Goal: Share content: Share content

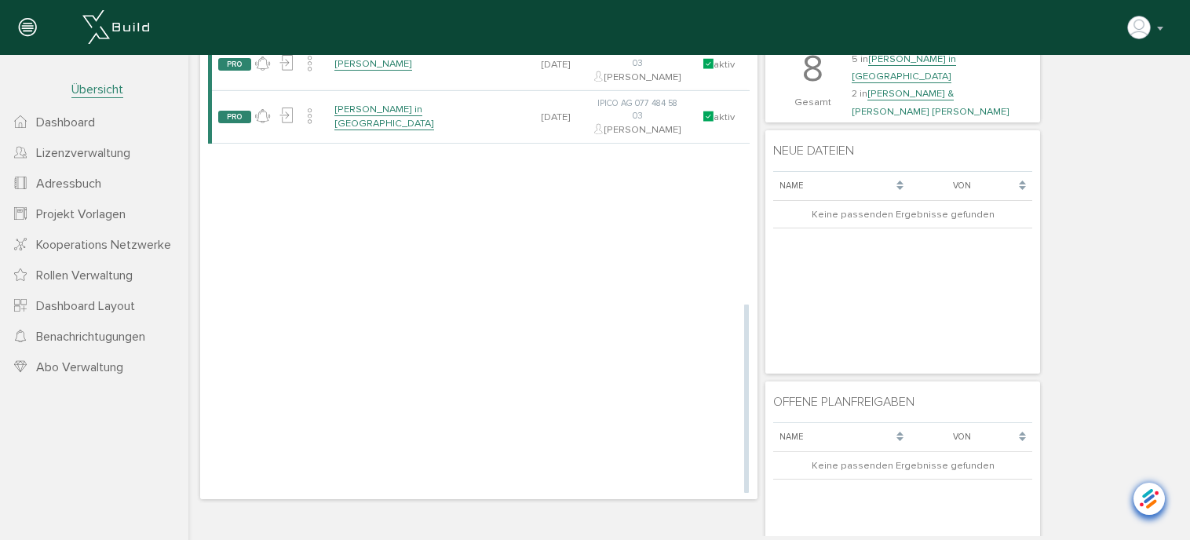
scroll to position [79, 0]
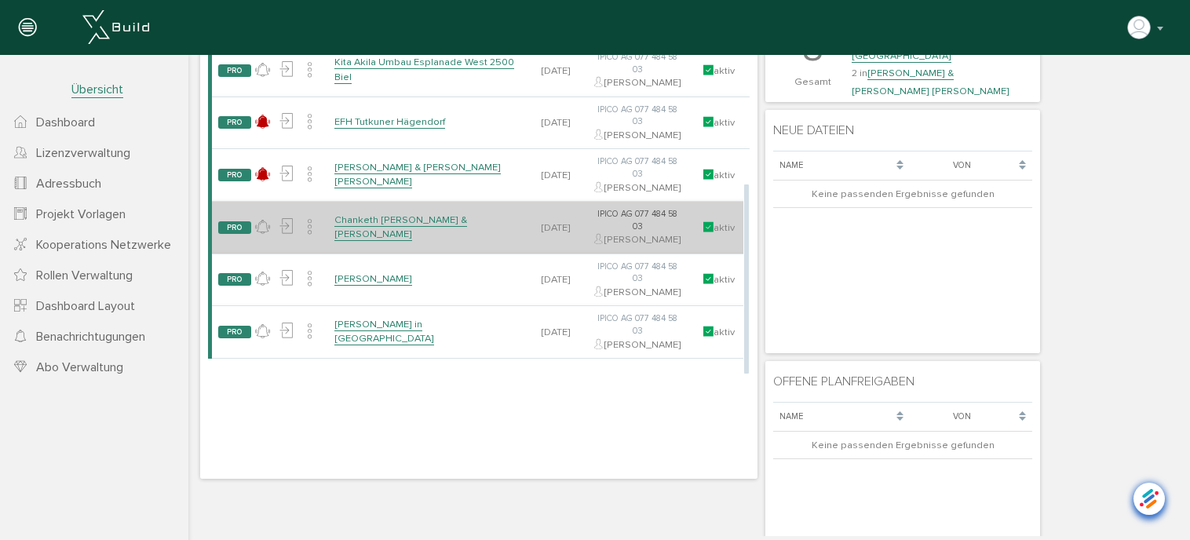
click at [375, 241] on link "Chanketh [PERSON_NAME] & [PERSON_NAME]" at bounding box center [401, 227] width 133 height 27
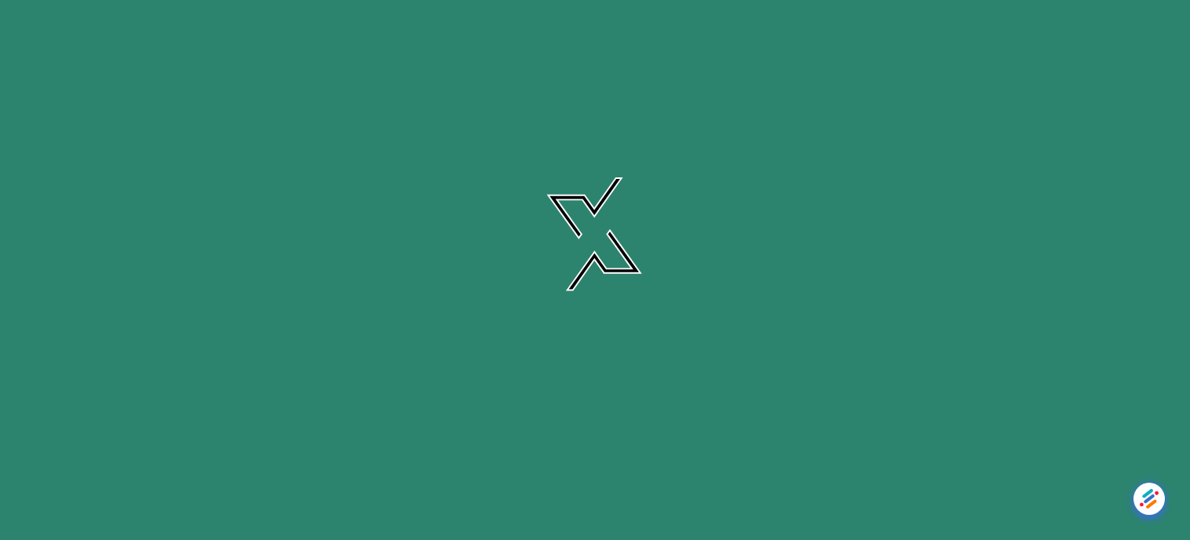
scroll to position [0, 0]
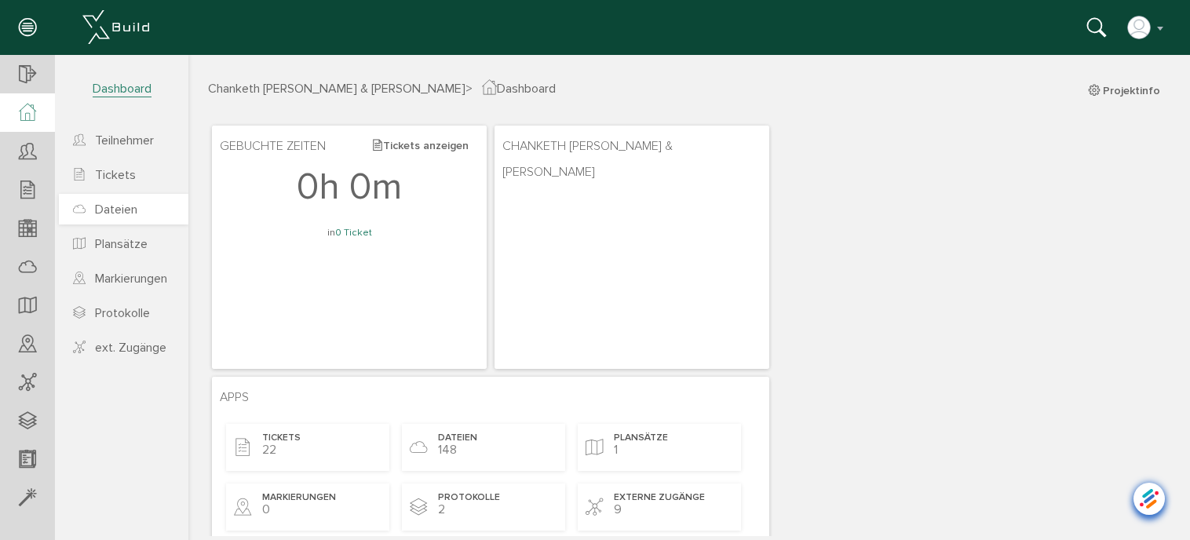
click at [111, 203] on span "Dateien" at bounding box center [116, 210] width 42 height 16
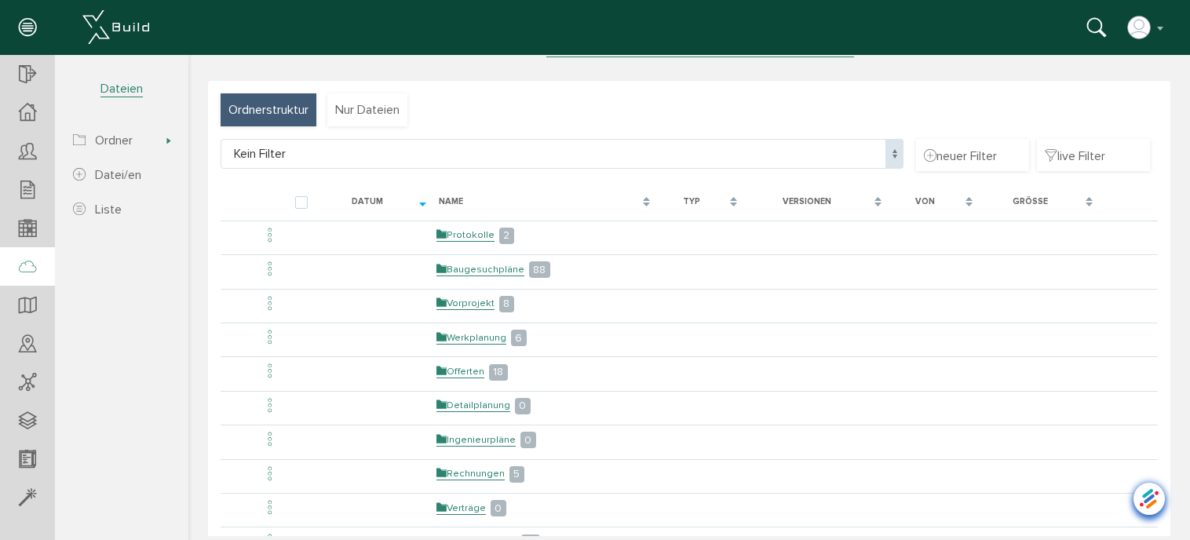
scroll to position [136, 0]
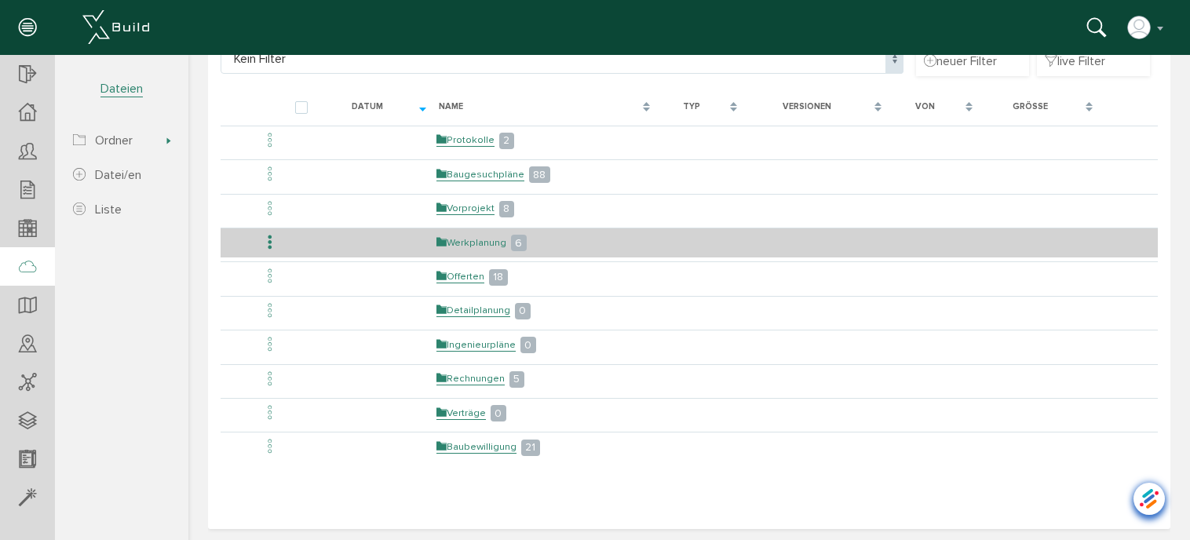
click at [488, 240] on link "Werkplanung" at bounding box center [472, 242] width 70 height 13
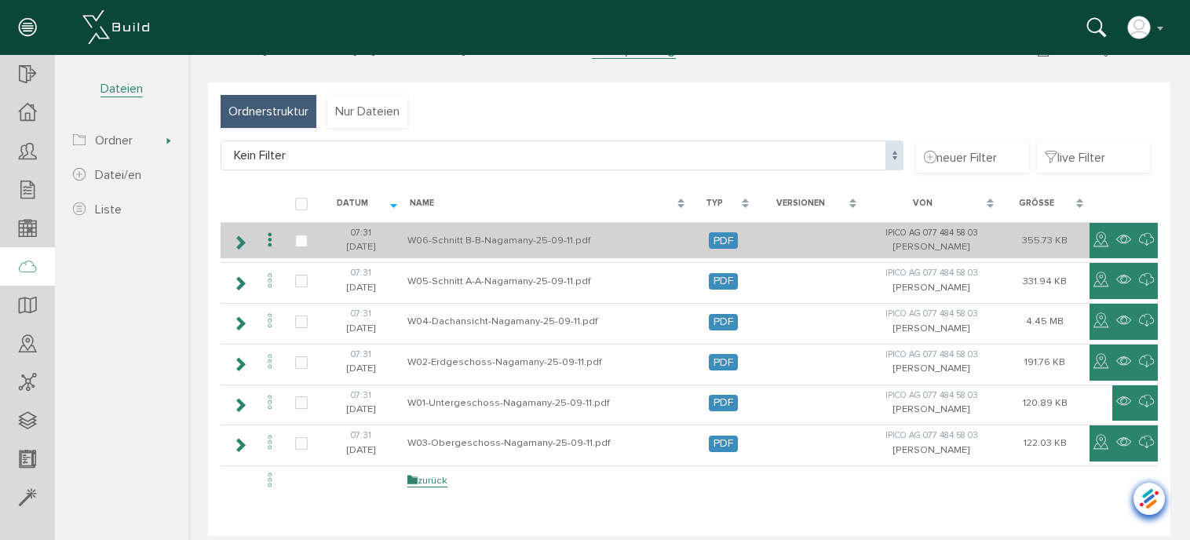
scroll to position [75, 0]
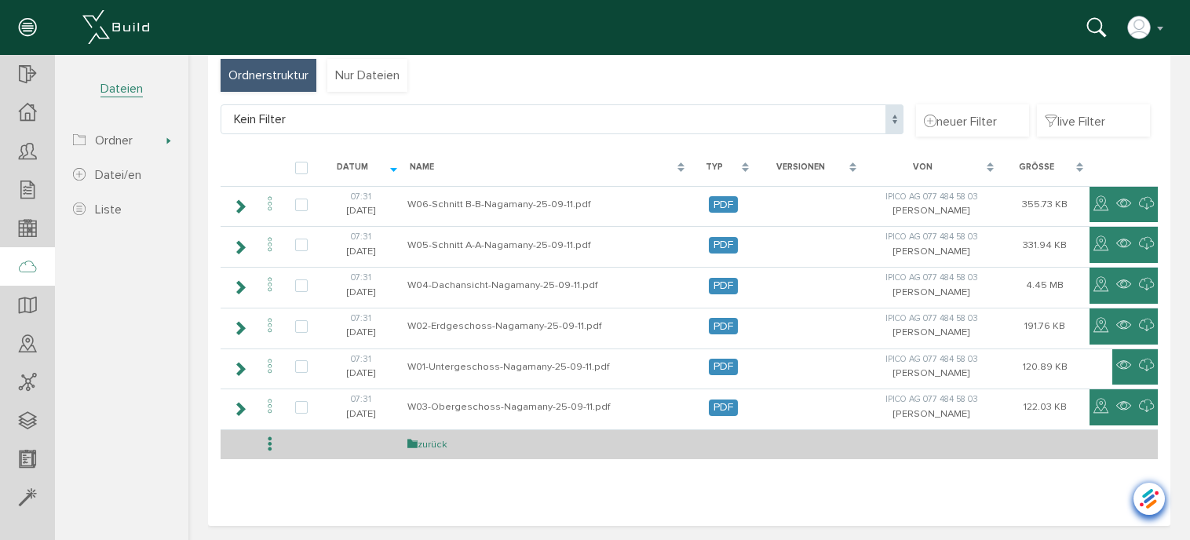
click at [433, 438] on link "zurück" at bounding box center [428, 444] width 40 height 13
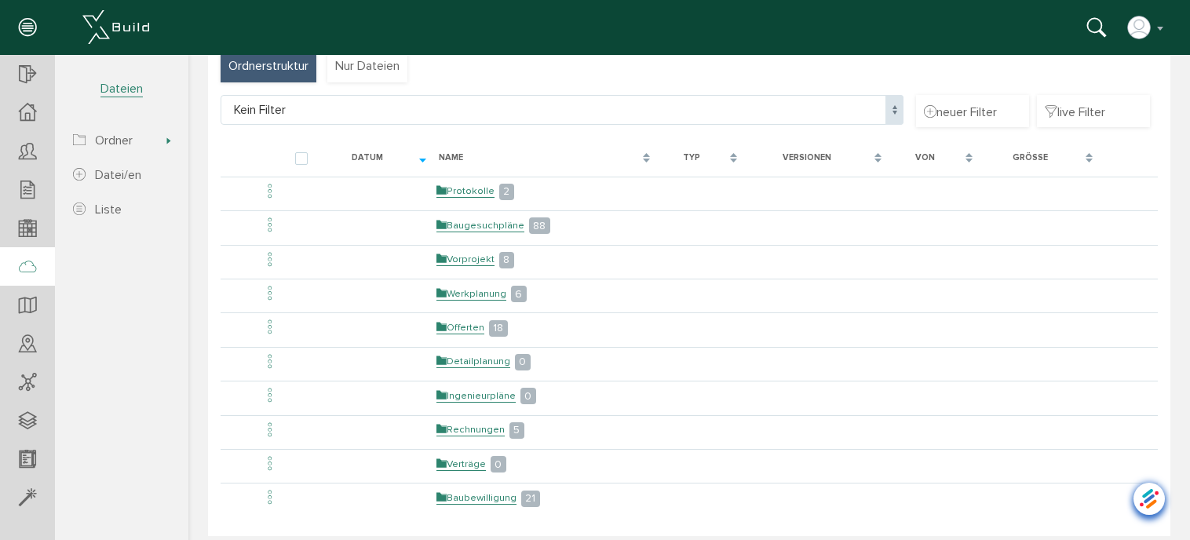
scroll to position [57, 0]
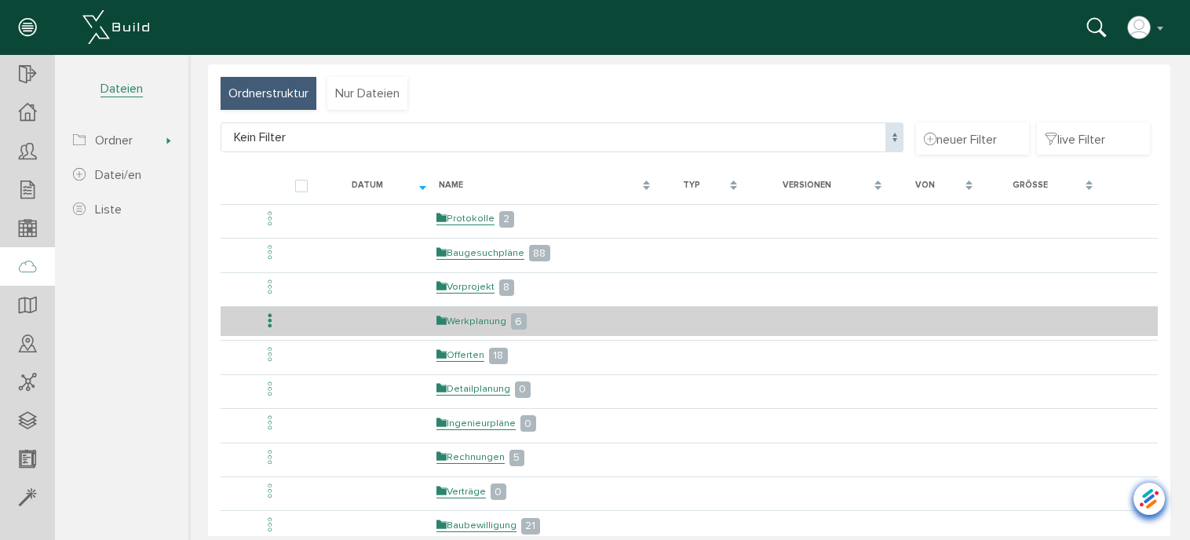
click at [476, 315] on link "Werkplanung" at bounding box center [472, 321] width 70 height 13
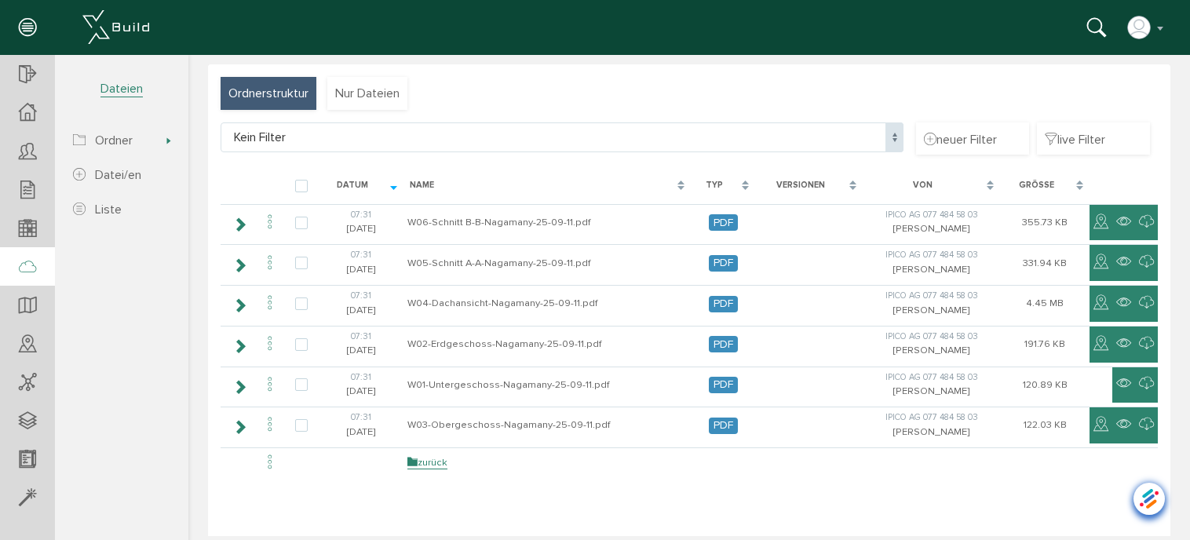
scroll to position [0, 0]
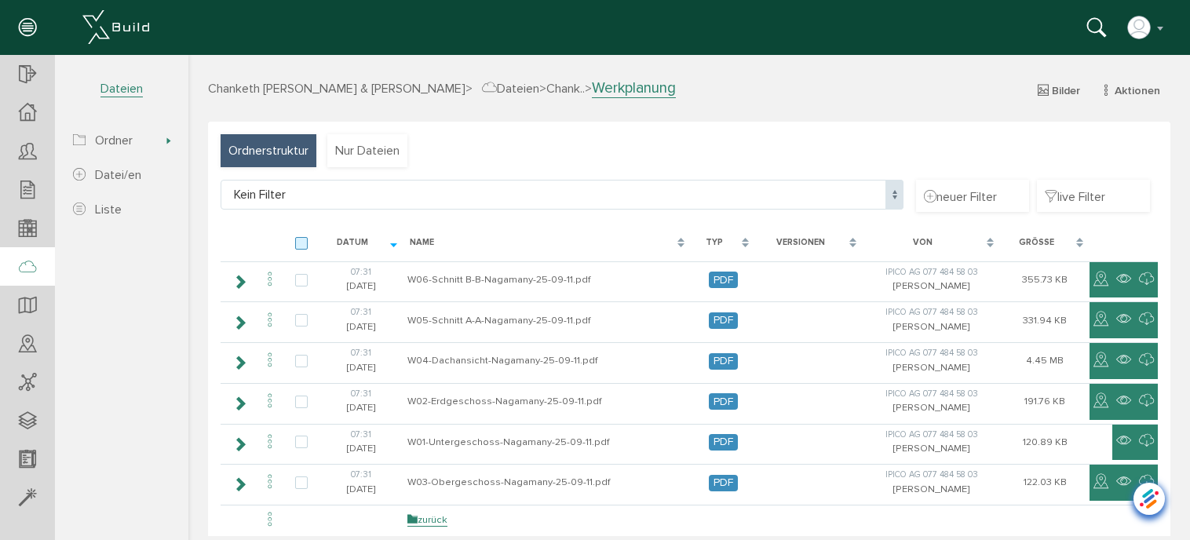
click at [302, 246] on label at bounding box center [304, 244] width 19 height 14
click at [302, 246] on input "checkbox" at bounding box center [300, 242] width 10 height 10
checkbox input "true"
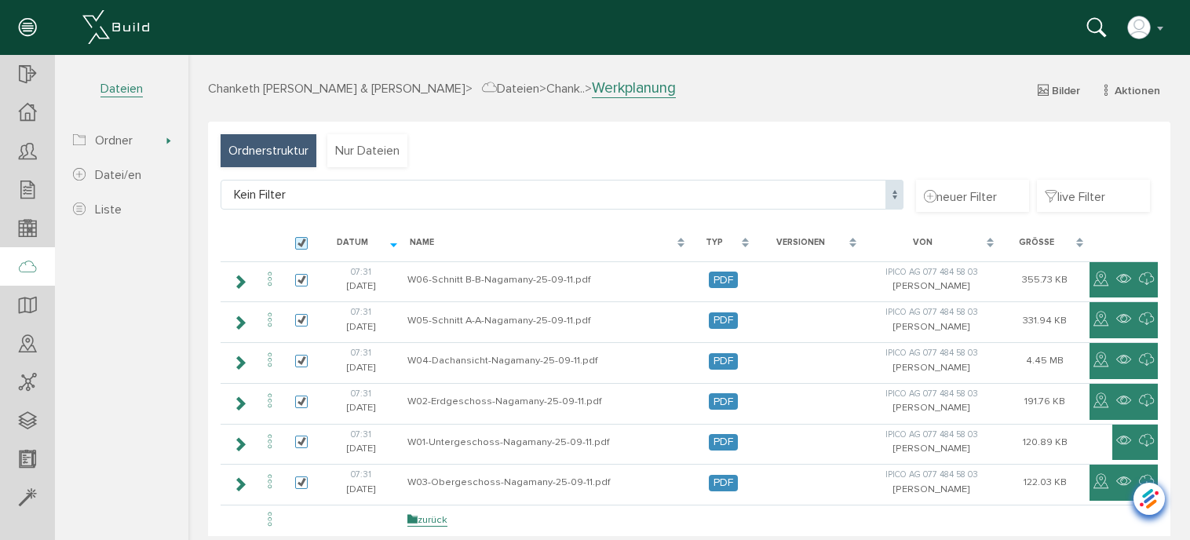
checkbox input "true"
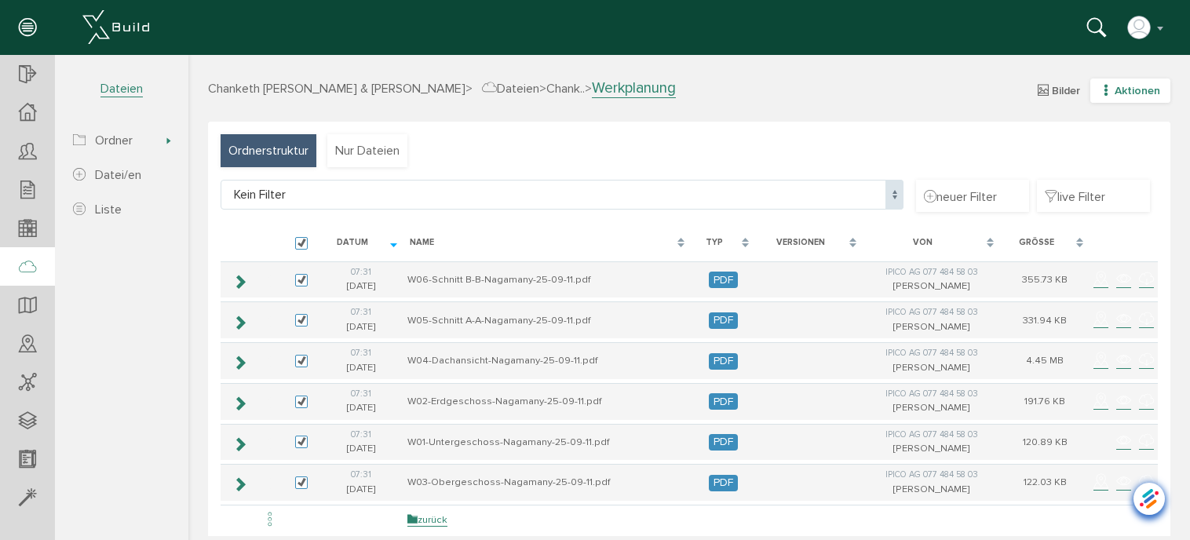
click at [1115, 92] on span "Aktionen" at bounding box center [1138, 90] width 46 height 13
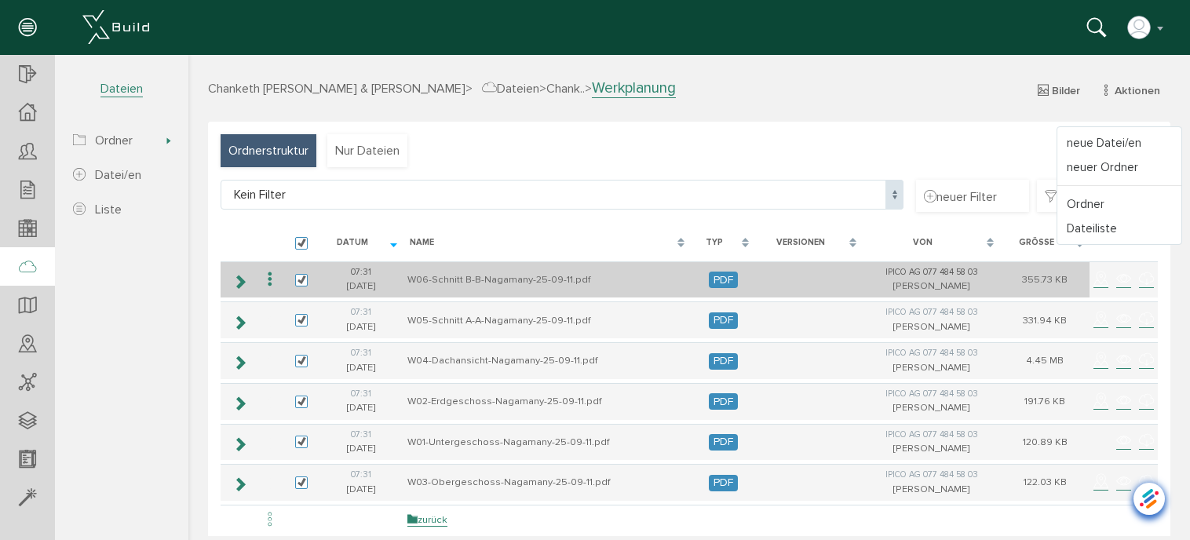
click at [269, 282] on icon at bounding box center [270, 279] width 19 height 21
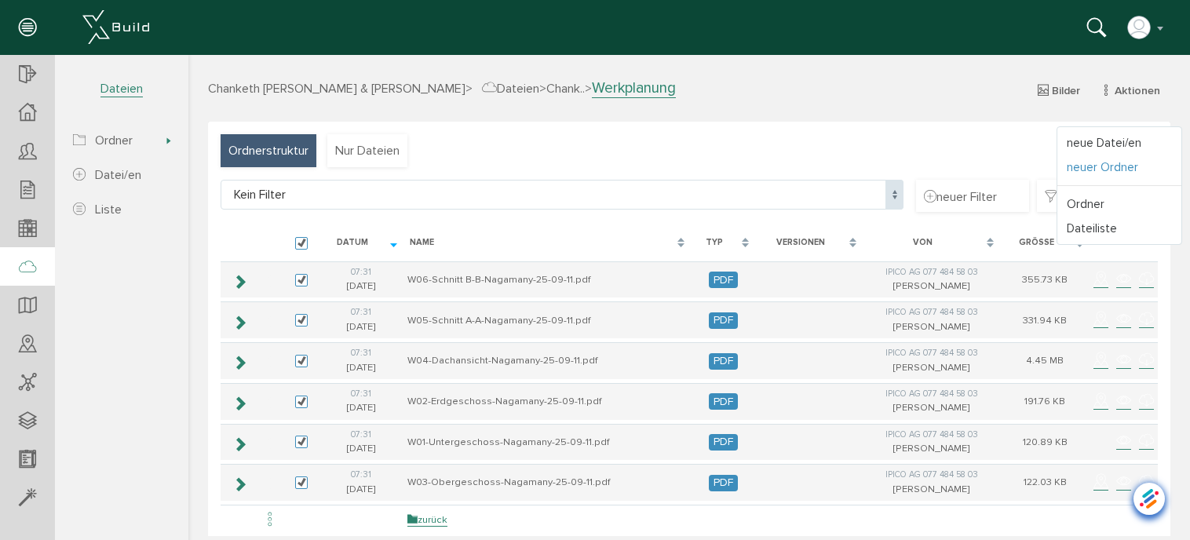
click at [1070, 169] on link "neuer Ordner" at bounding box center [1120, 167] width 124 height 24
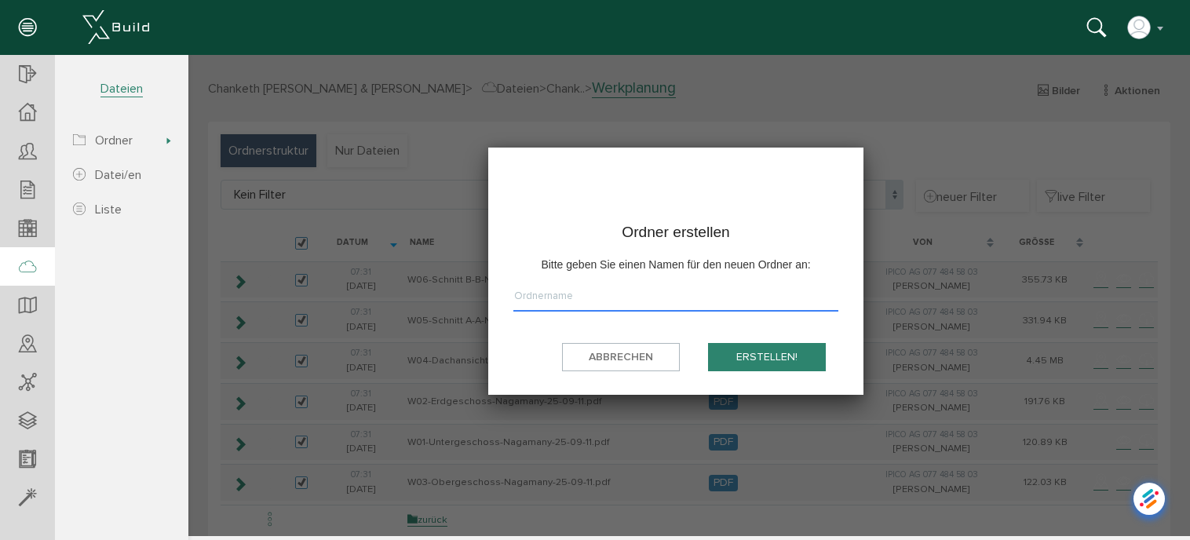
click at [722, 289] on input "text" at bounding box center [676, 300] width 325 height 24
type input "Old"
click at [785, 358] on button "erstellen!" at bounding box center [767, 357] width 118 height 29
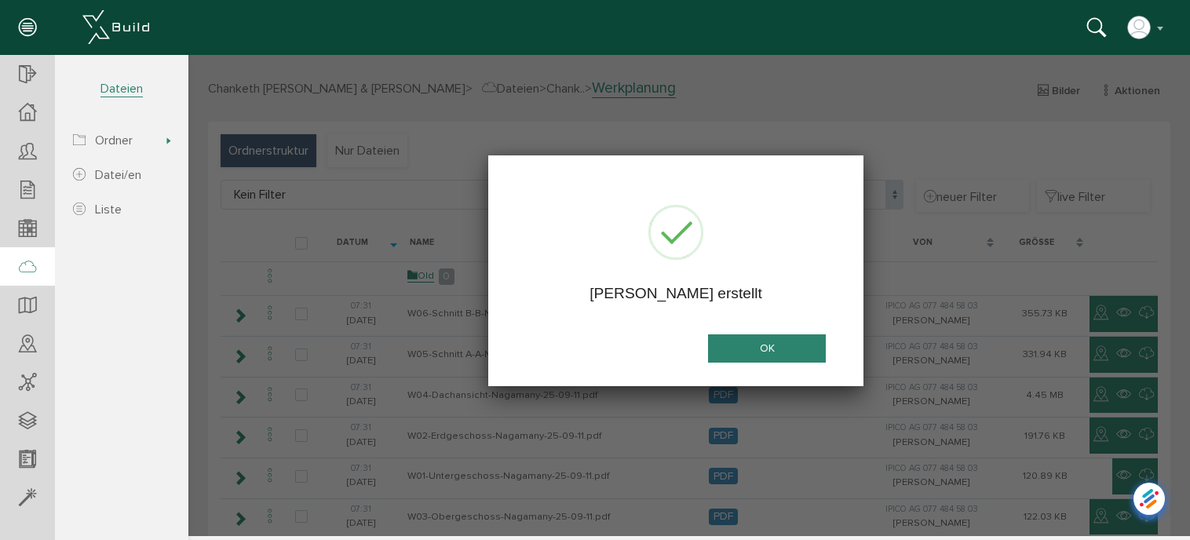
click at [772, 344] on button "OK" at bounding box center [767, 349] width 118 height 29
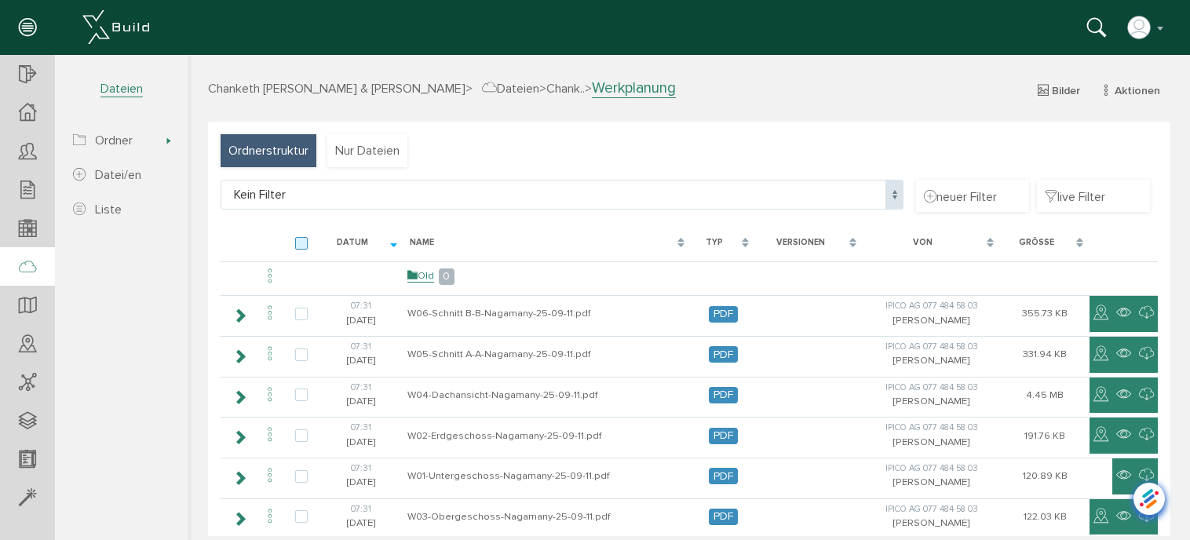
click at [302, 243] on label at bounding box center [304, 244] width 19 height 14
click at [302, 243] on input "checkbox" at bounding box center [300, 242] width 10 height 10
checkbox input "true"
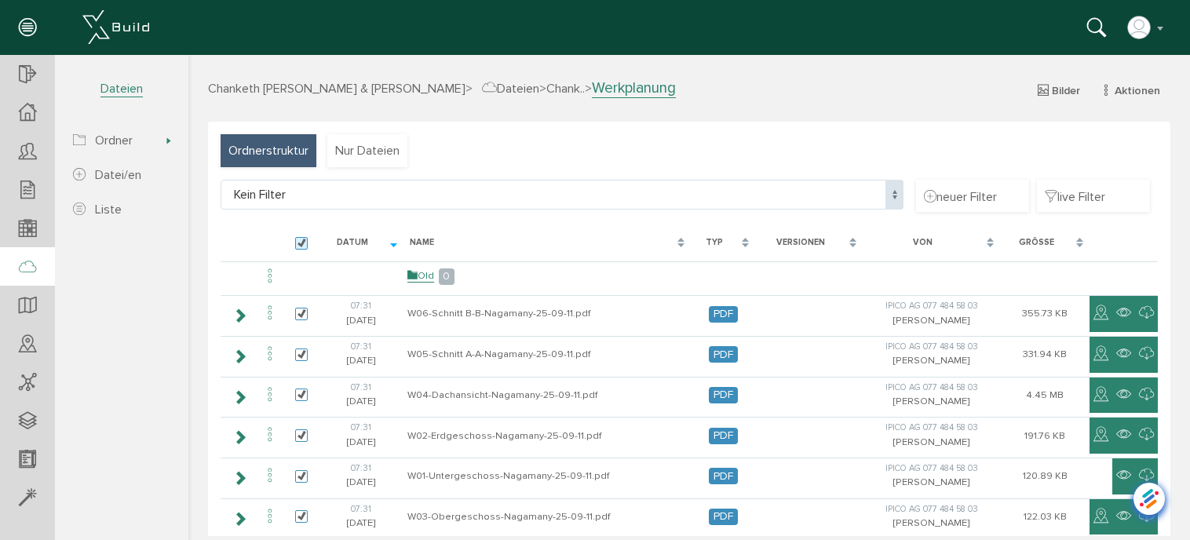
checkbox input "true"
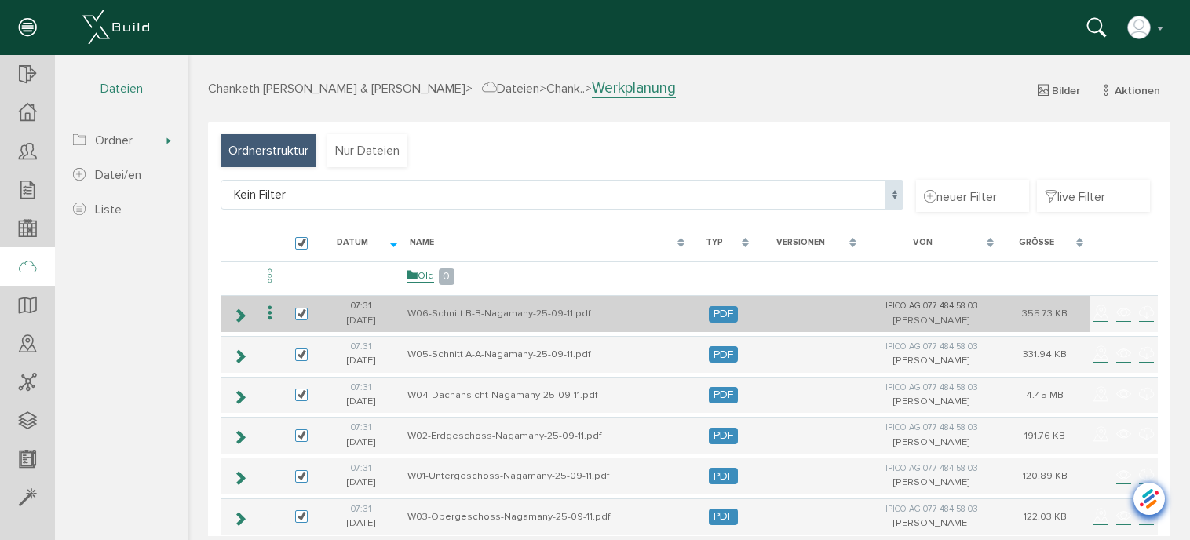
click at [264, 319] on icon at bounding box center [270, 313] width 19 height 21
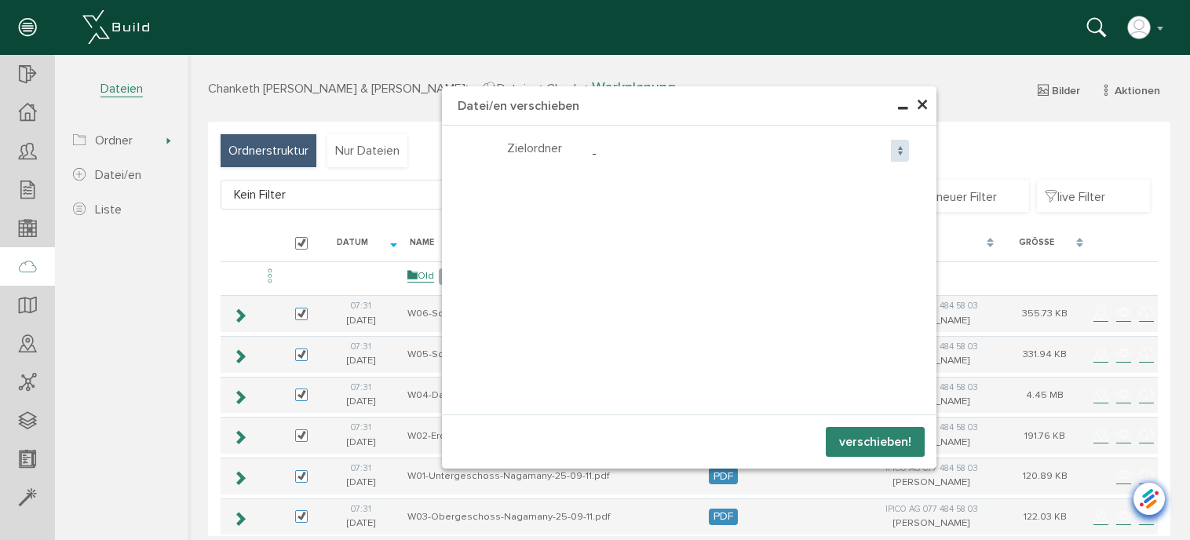
click at [574, 152] on div "- Baugesuchpläne Vorprojekt Werkplanung Vorprojekt_Kalkulation Vertrag Ipico ge…" at bounding box center [748, 151] width 348 height 22
click at [600, 149] on span "-" at bounding box center [748, 155] width 324 height 30
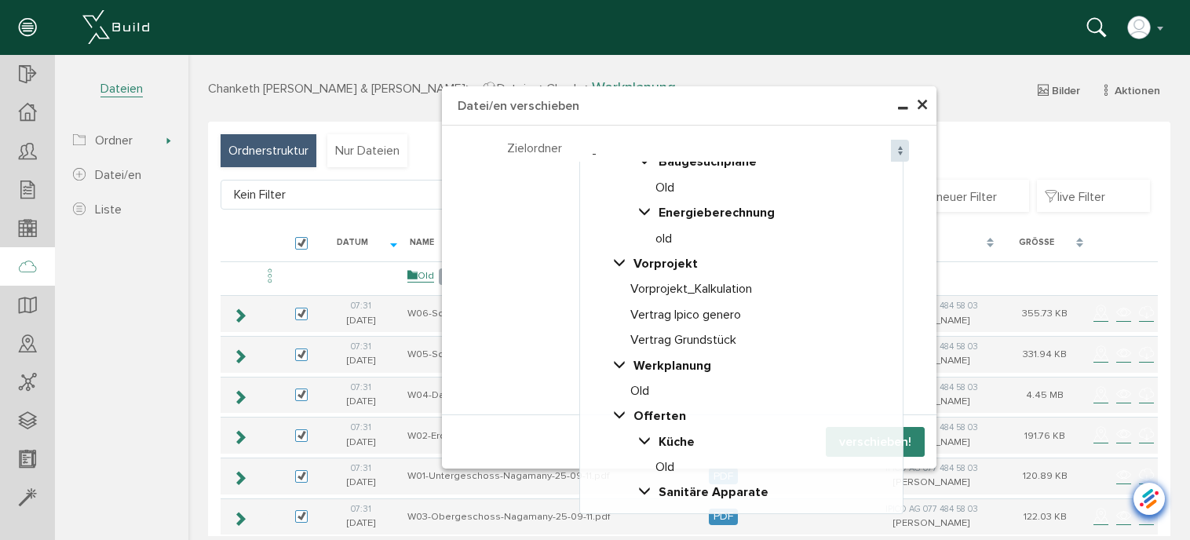
scroll to position [35, 0]
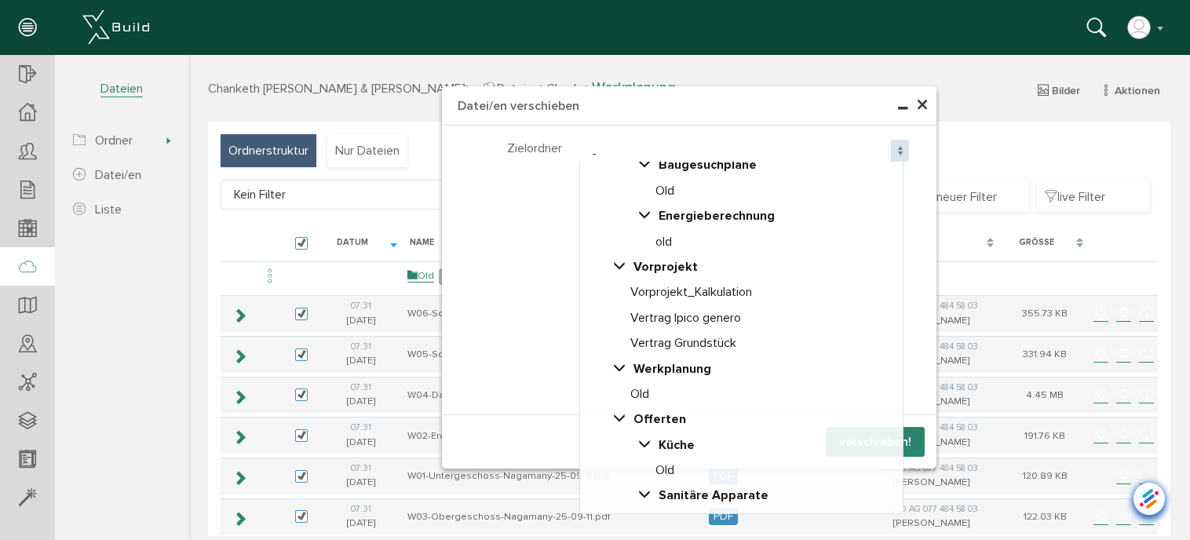
select select "D-68e49df7888272_33755296"
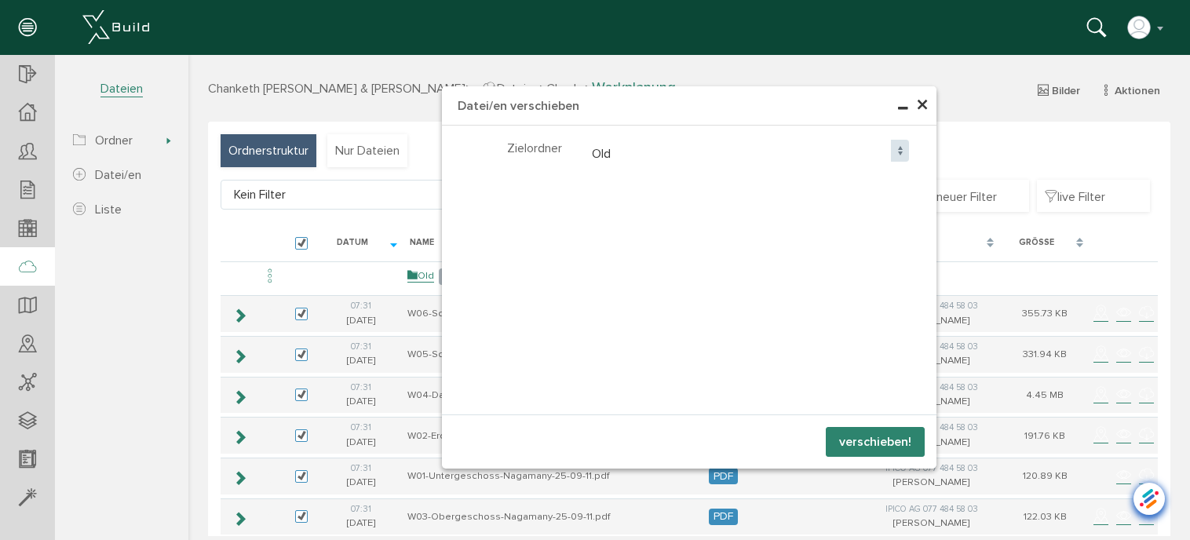
click at [861, 441] on button "verschieben!" at bounding box center [875, 442] width 99 height 30
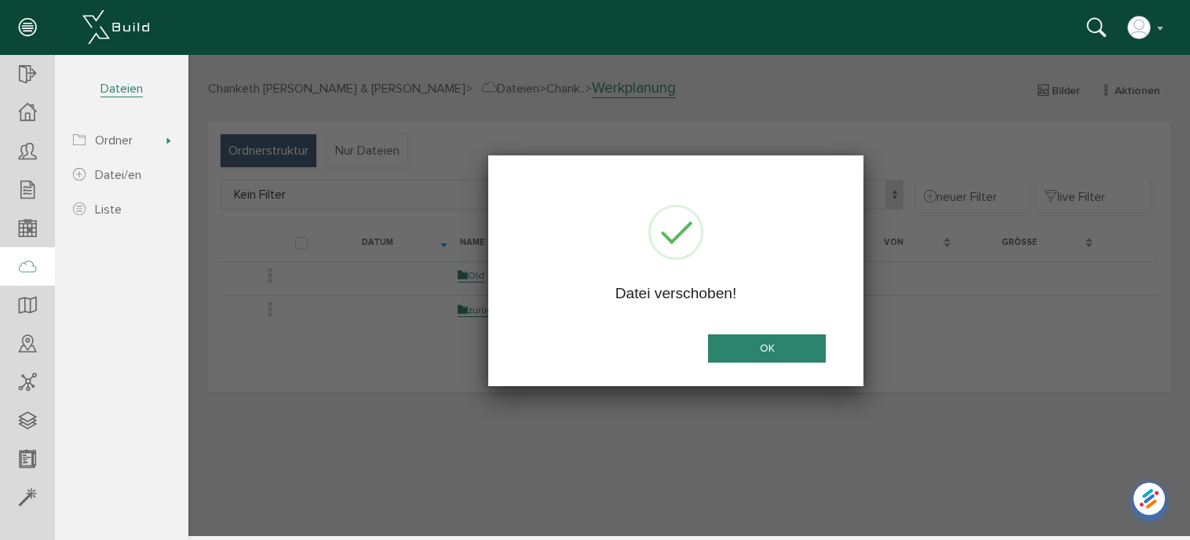
click at [777, 346] on button "OK" at bounding box center [767, 349] width 118 height 29
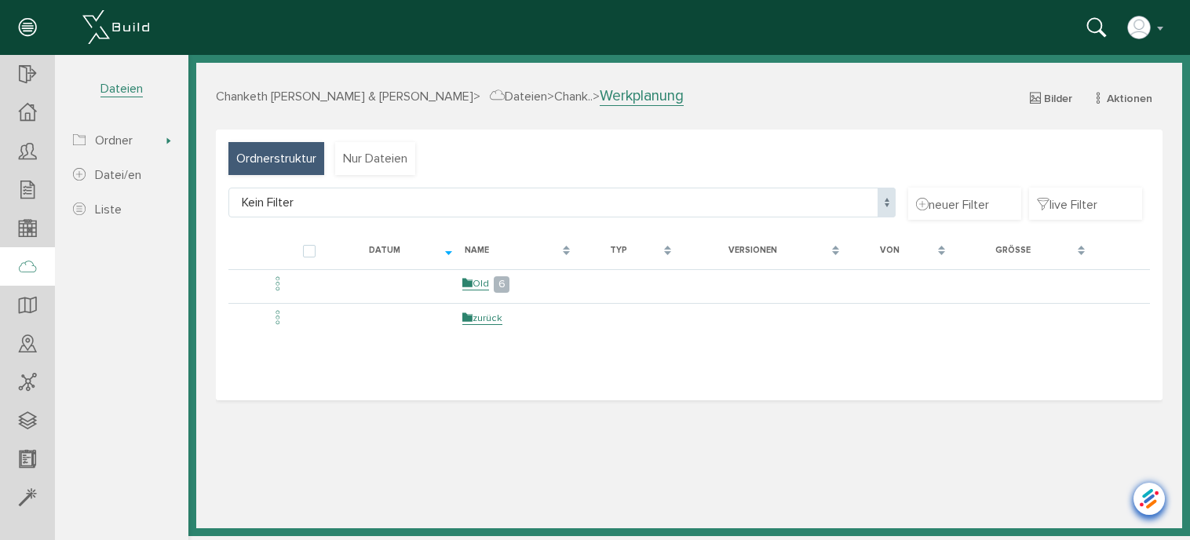
select select "D-67a0872cb4d333_89800813"
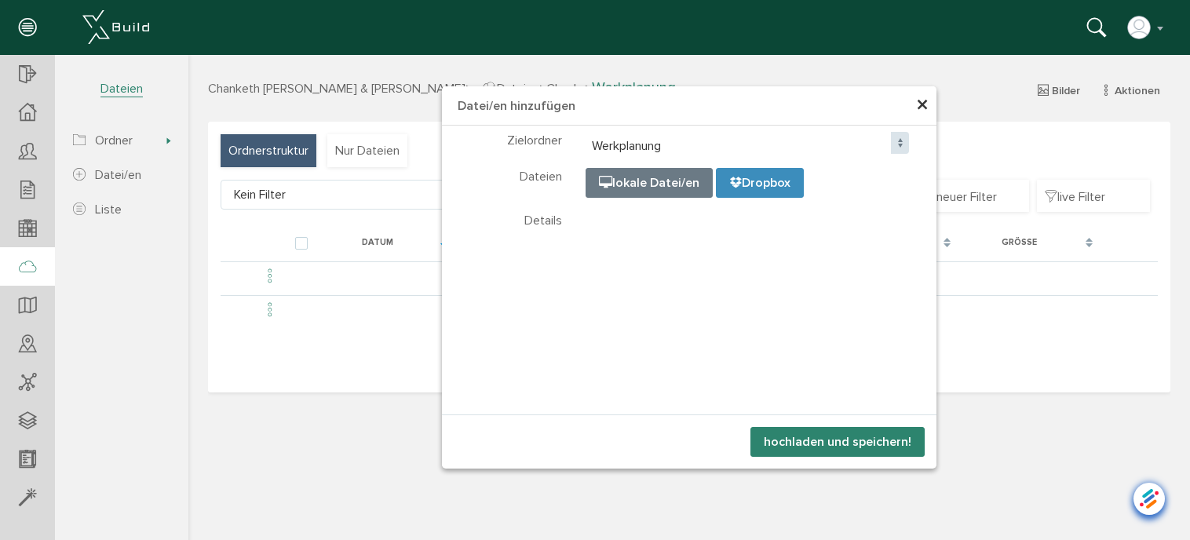
select select "D-67a0872cb4d333_89800813"
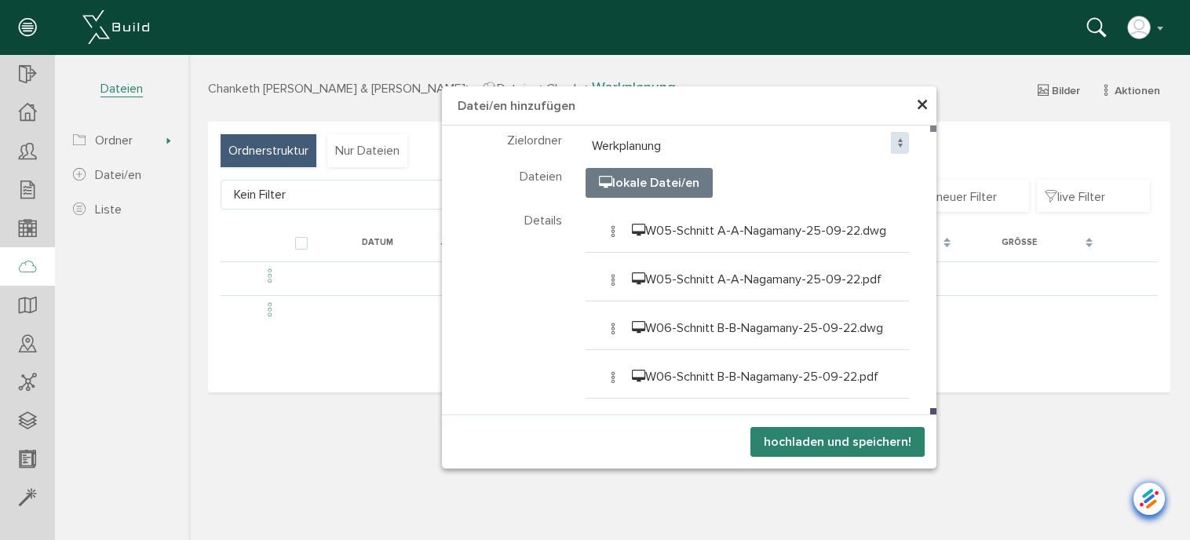
click at [823, 443] on button "hochladen und speichern!" at bounding box center [838, 442] width 174 height 30
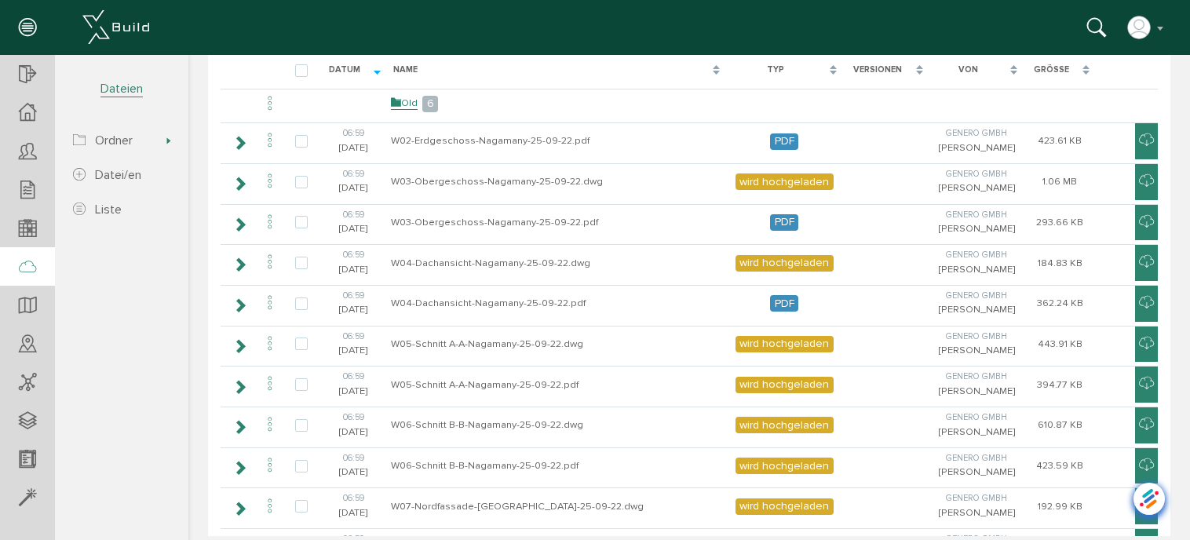
scroll to position [0, 0]
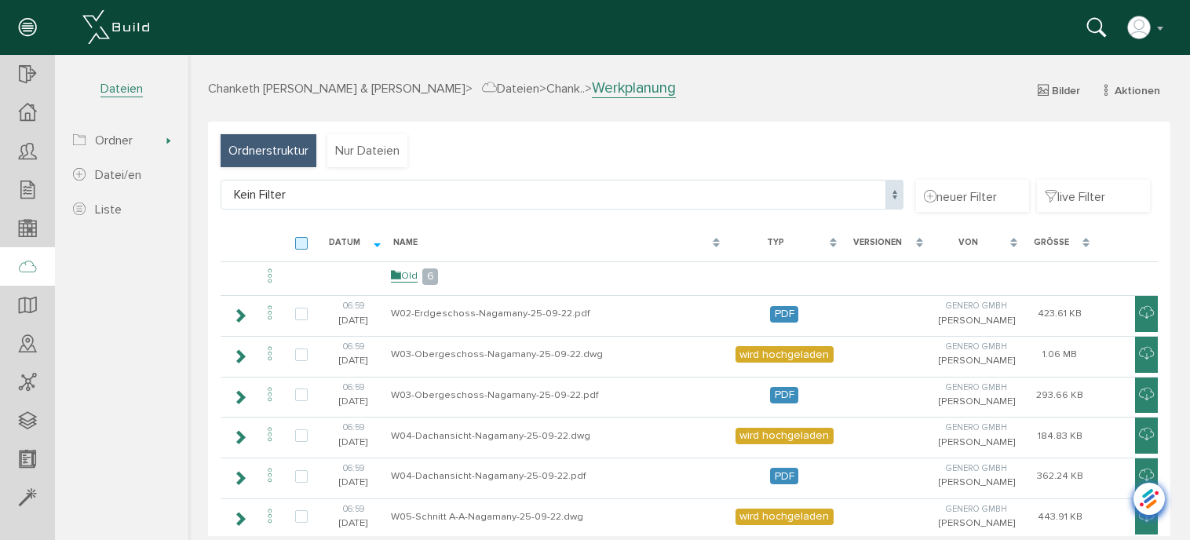
click at [304, 244] on label at bounding box center [304, 244] width 19 height 14
click at [304, 244] on input "checkbox" at bounding box center [300, 242] width 10 height 10
checkbox input "true"
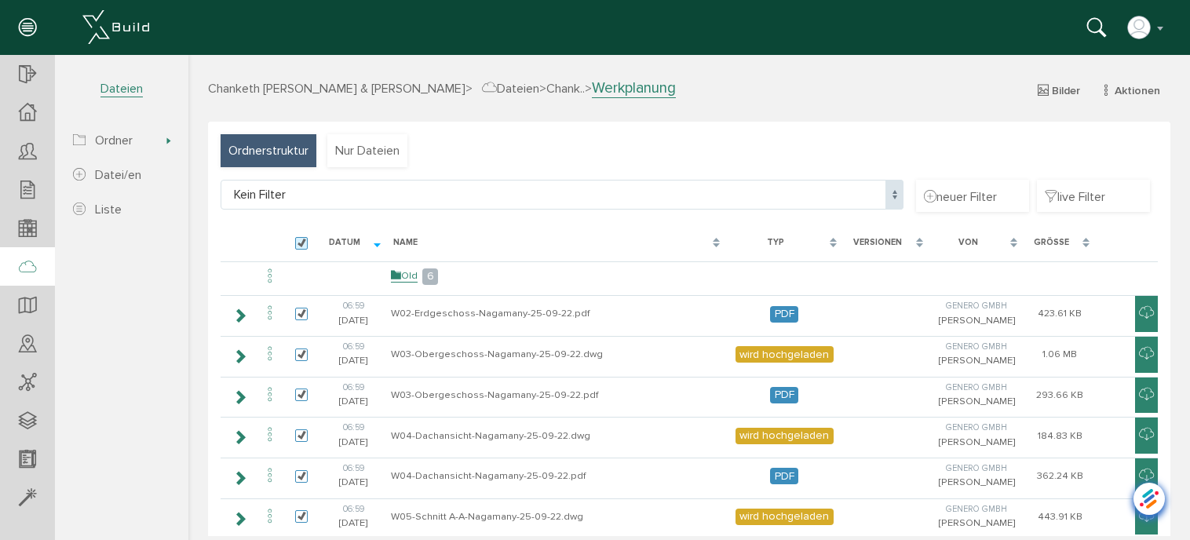
checkbox input "true"
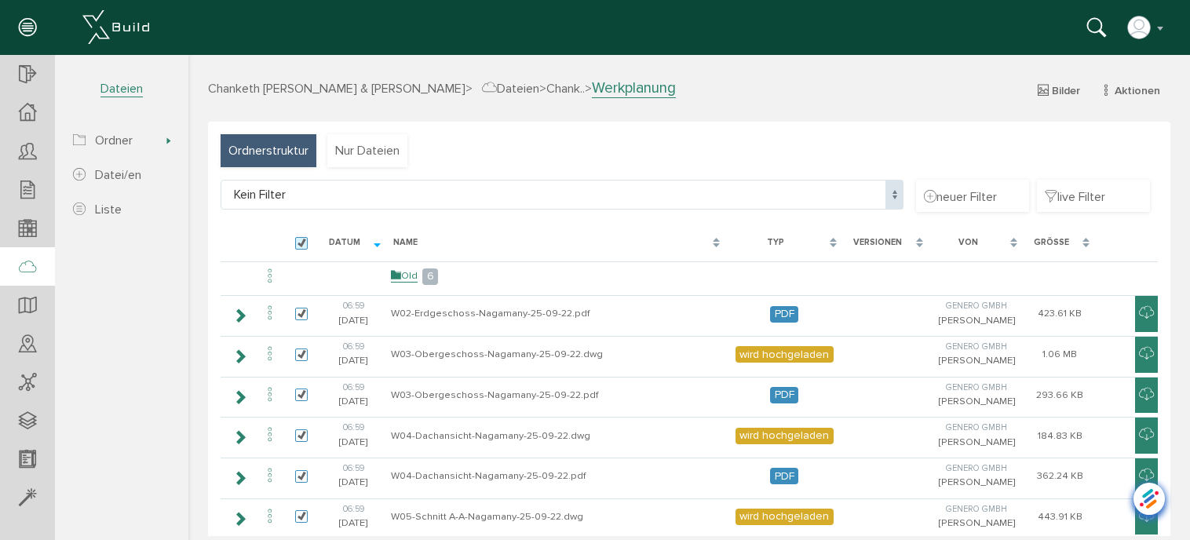
checkbox input "true"
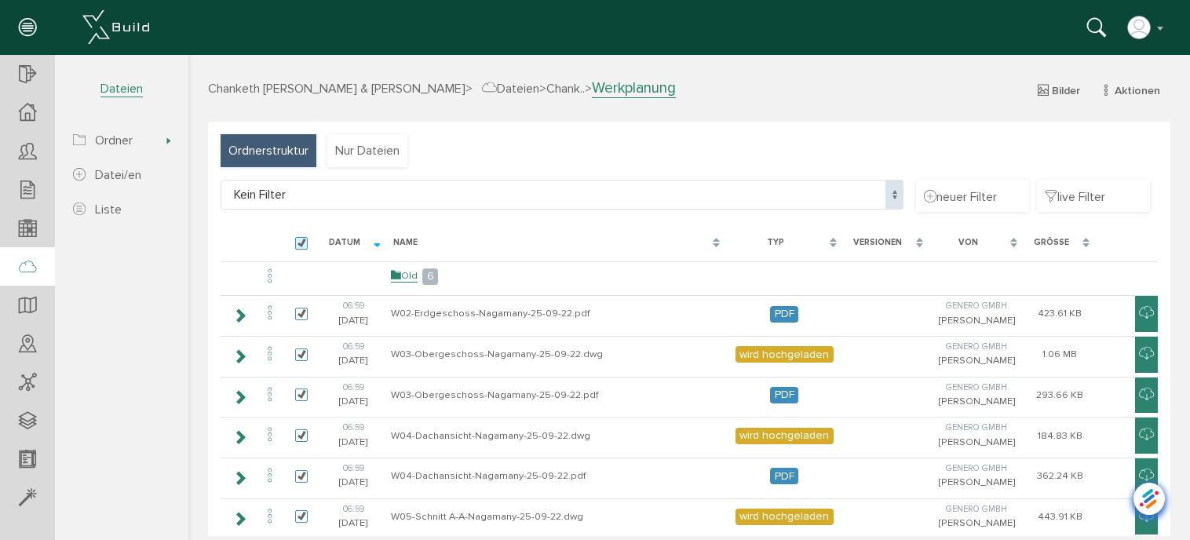
checkbox input "true"
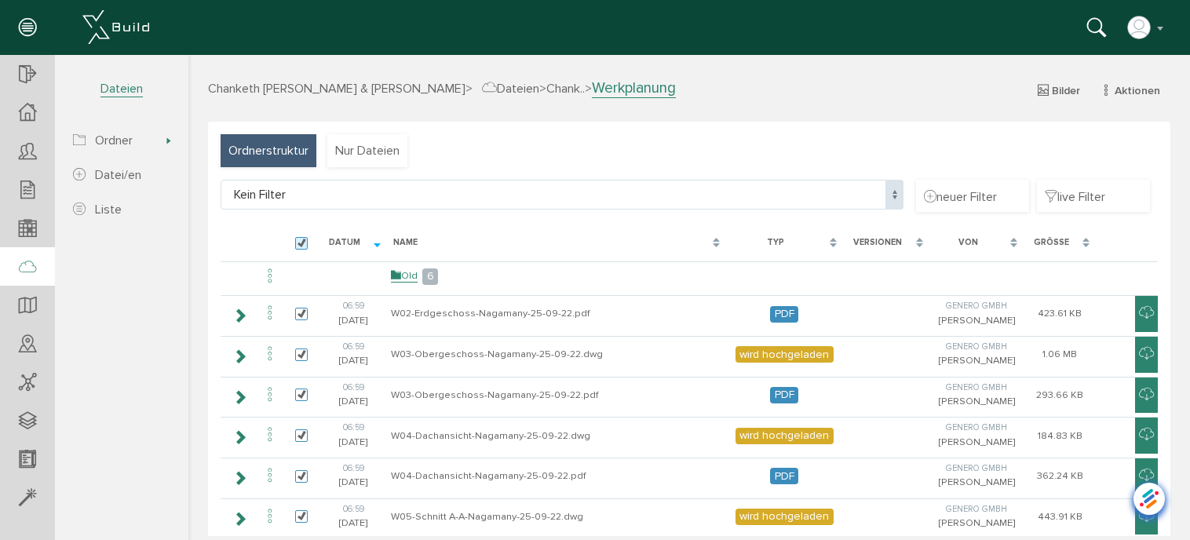
checkbox input "true"
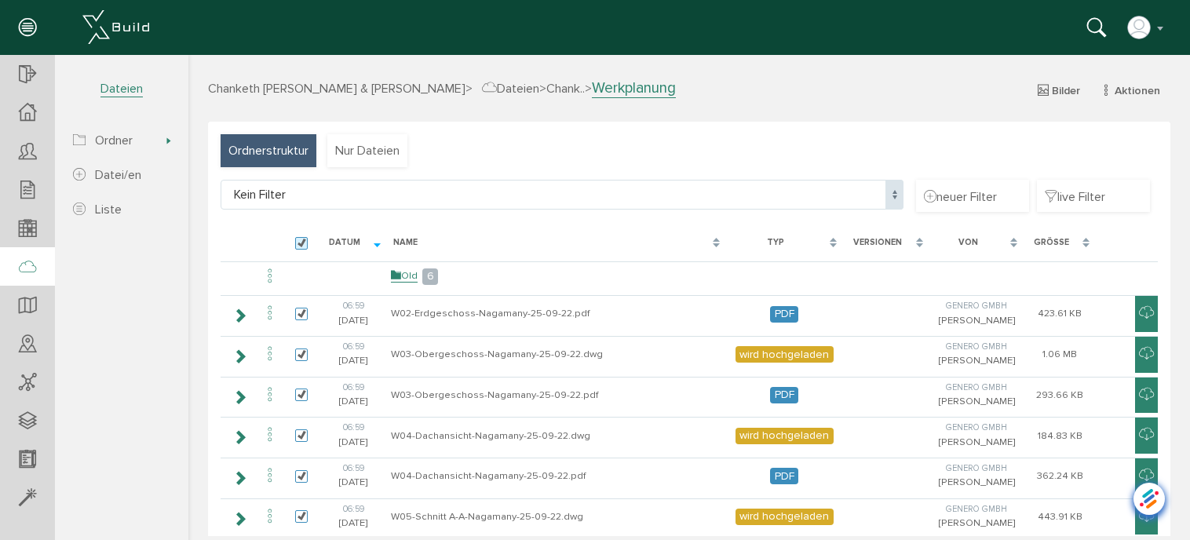
checkbox input "true"
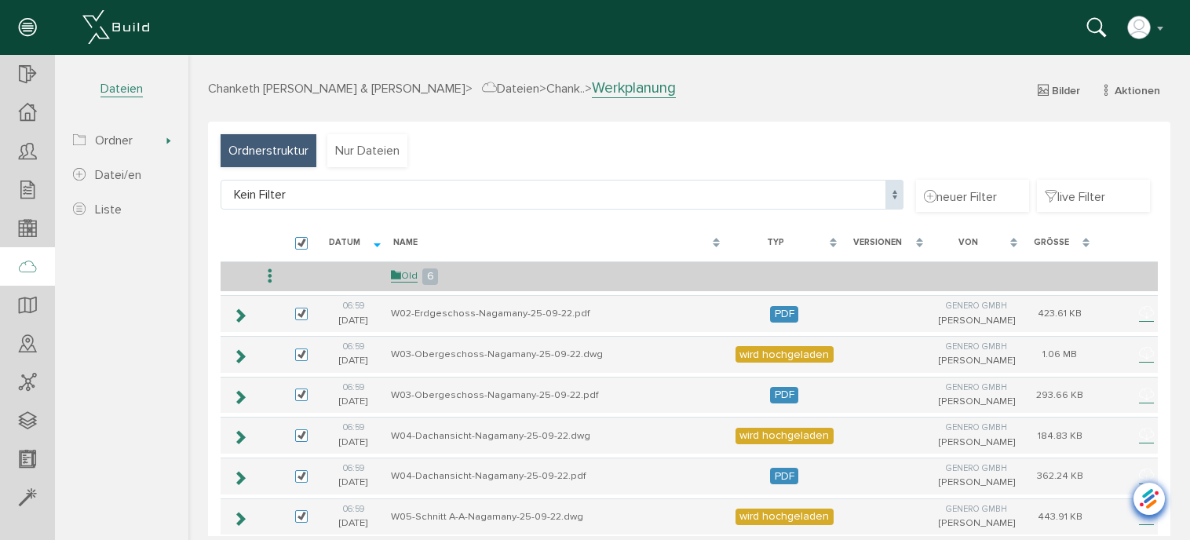
click at [269, 273] on icon at bounding box center [270, 276] width 19 height 21
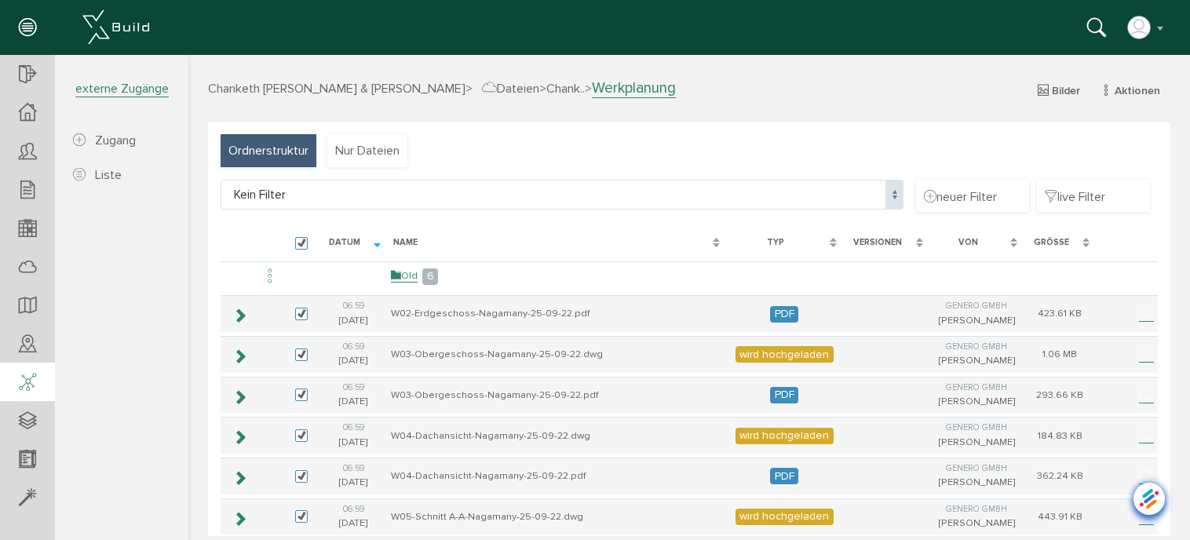
click at [28, 382] on icon at bounding box center [27, 383] width 17 height 22
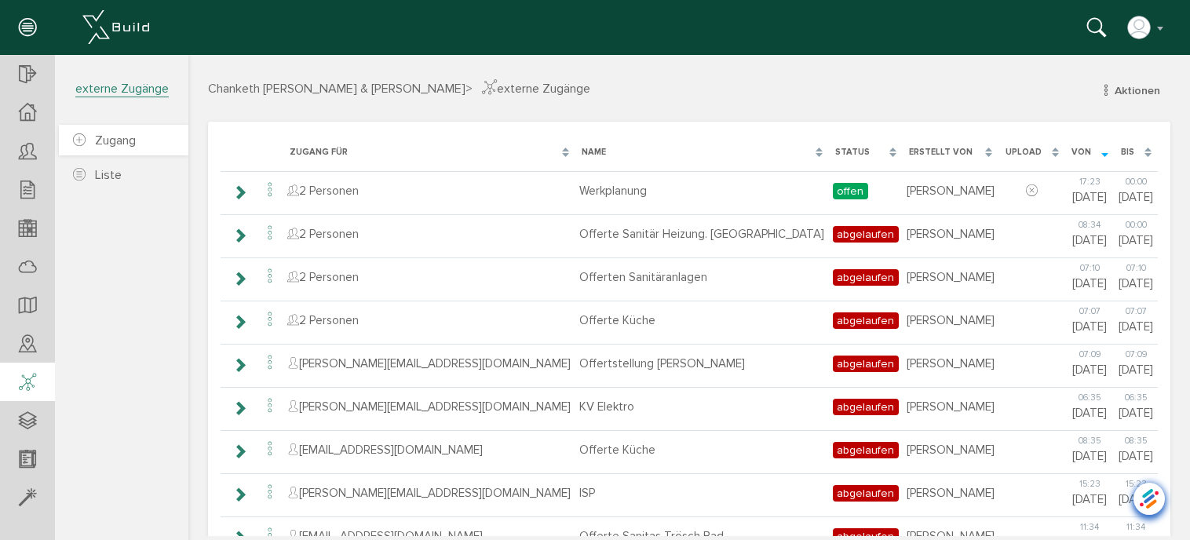
click at [105, 137] on span "Zugang" at bounding box center [115, 141] width 41 height 16
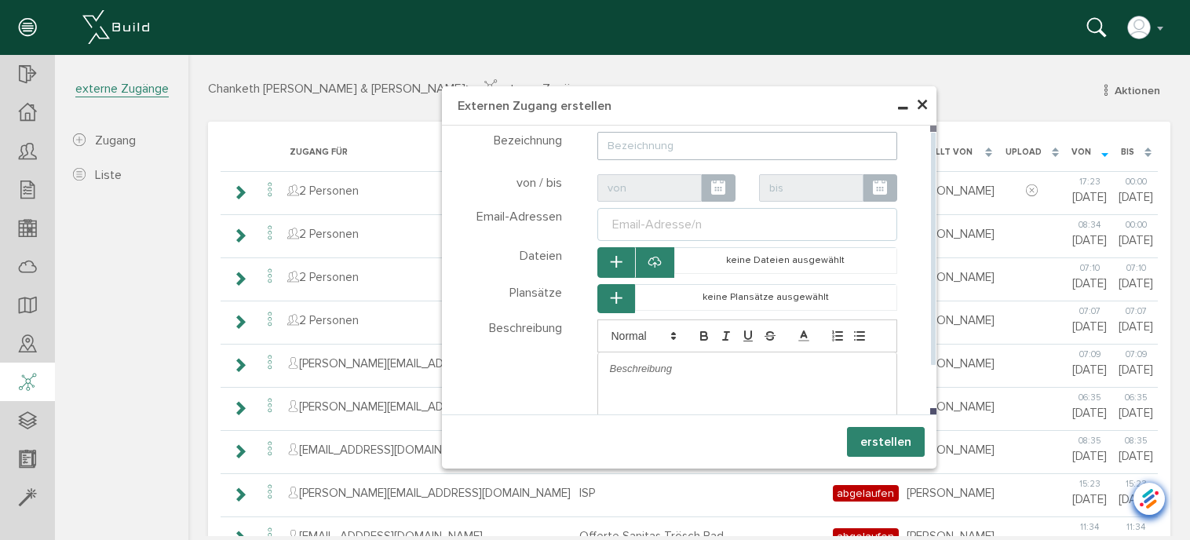
click at [709, 147] on input "text" at bounding box center [748, 146] width 301 height 28
click at [691, 219] on div "Email-Adresse/n" at bounding box center [657, 224] width 96 height 19
type input "Werkpläne"
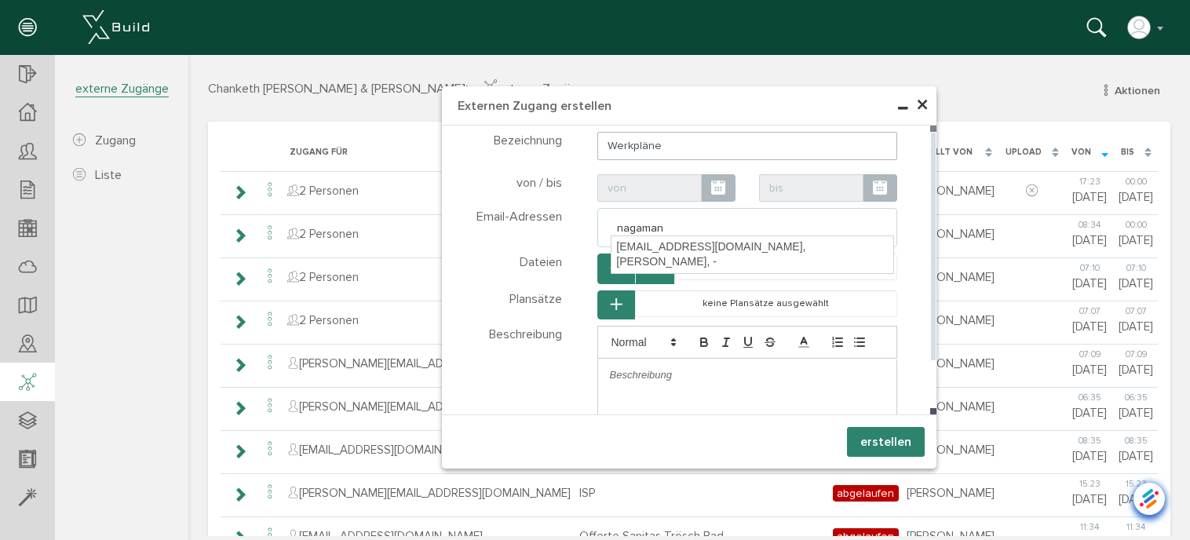
type input "nagamany"
click at [697, 252] on div "[EMAIL_ADDRESS][DOMAIN_NAME], [PERSON_NAME], -" at bounding box center [753, 254] width 282 height 37
type textarea "[EMAIL_ADDRESS][DOMAIN_NAME]"
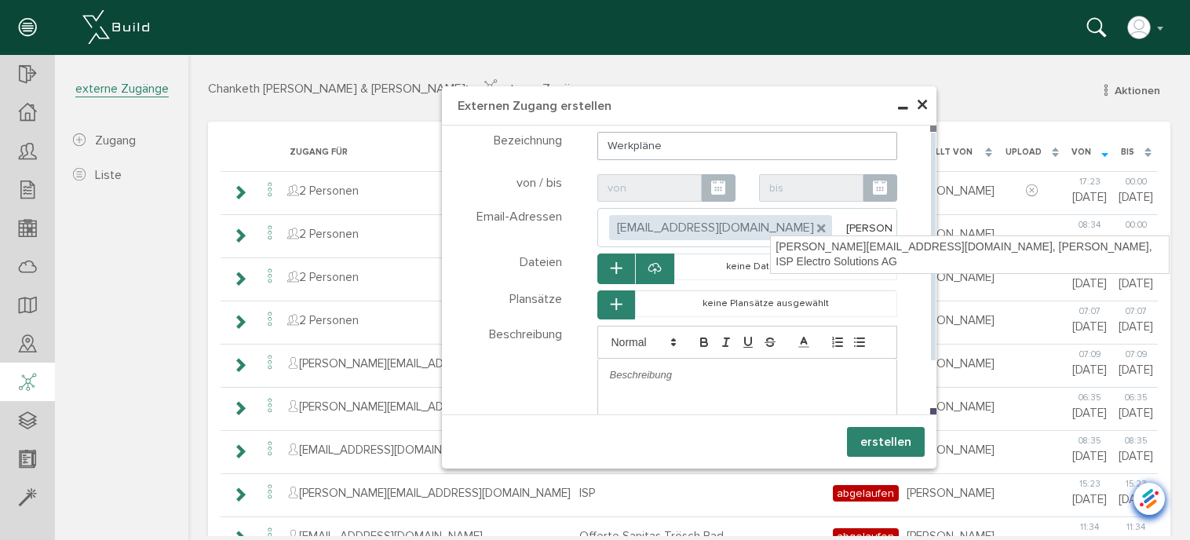
type input "[PERSON_NAME]"
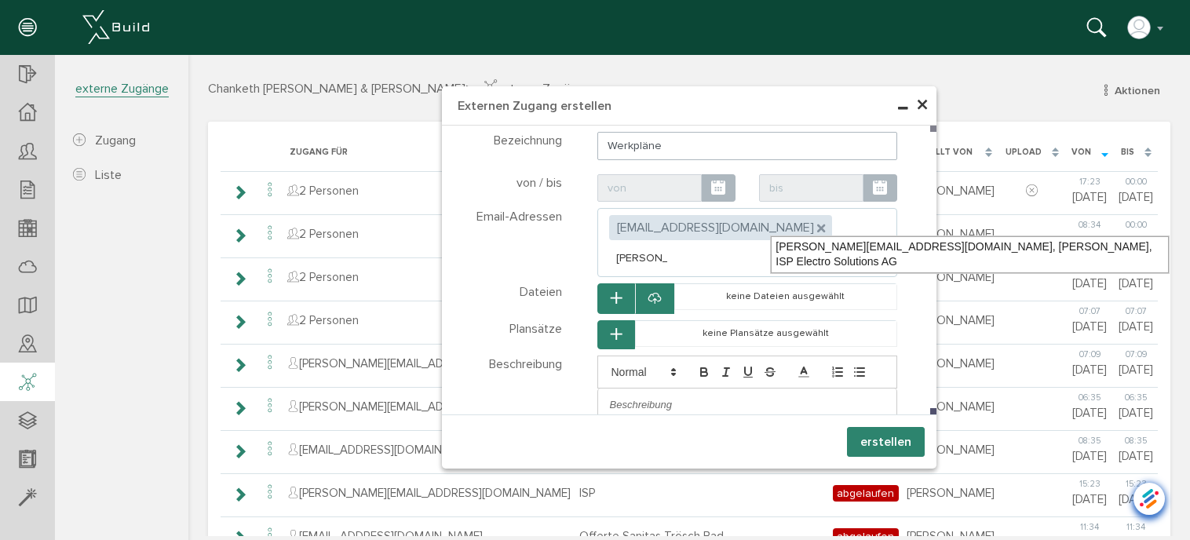
click at [820, 244] on div "[PERSON_NAME][EMAIL_ADDRESS][DOMAIN_NAME], [PERSON_NAME], ISP Electro Solutions…" at bounding box center [970, 254] width 398 height 37
type textarea "[EMAIL_ADDRESS][DOMAIN_NAME],[DOMAIN_NAME][EMAIL_ADDRESS][DOMAIN_NAME]"
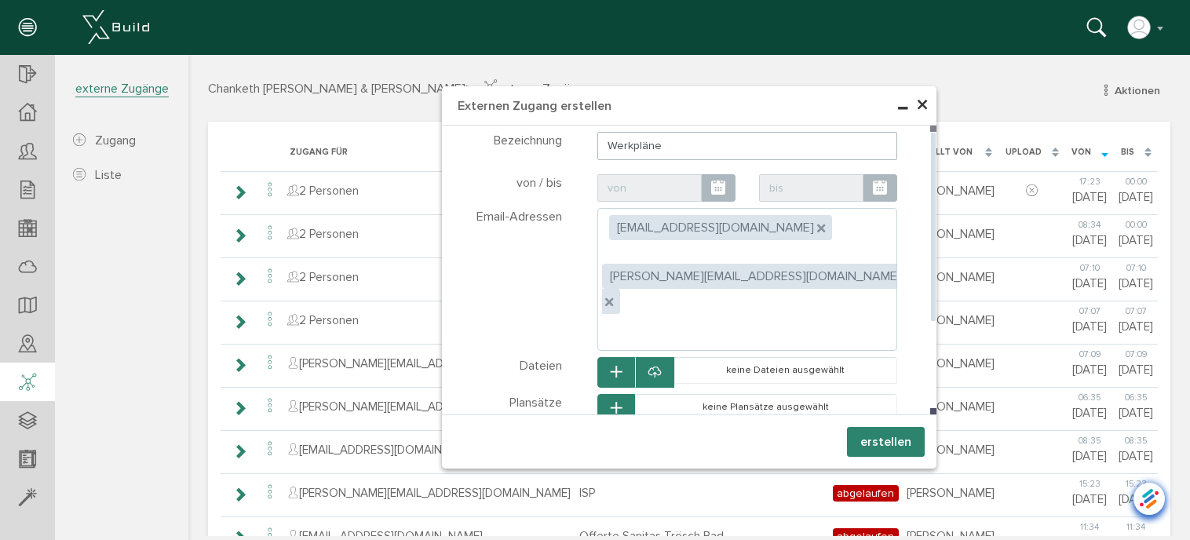
click at [615, 366] on icon "button" at bounding box center [616, 372] width 11 height 13
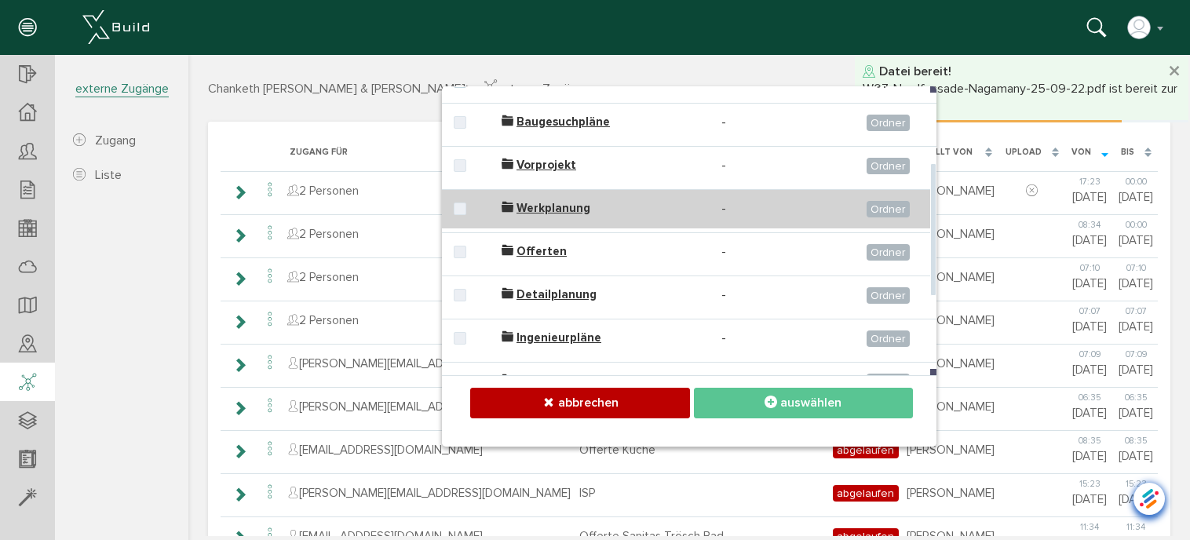
click at [542, 201] on span "Werkplanung" at bounding box center [554, 208] width 74 height 14
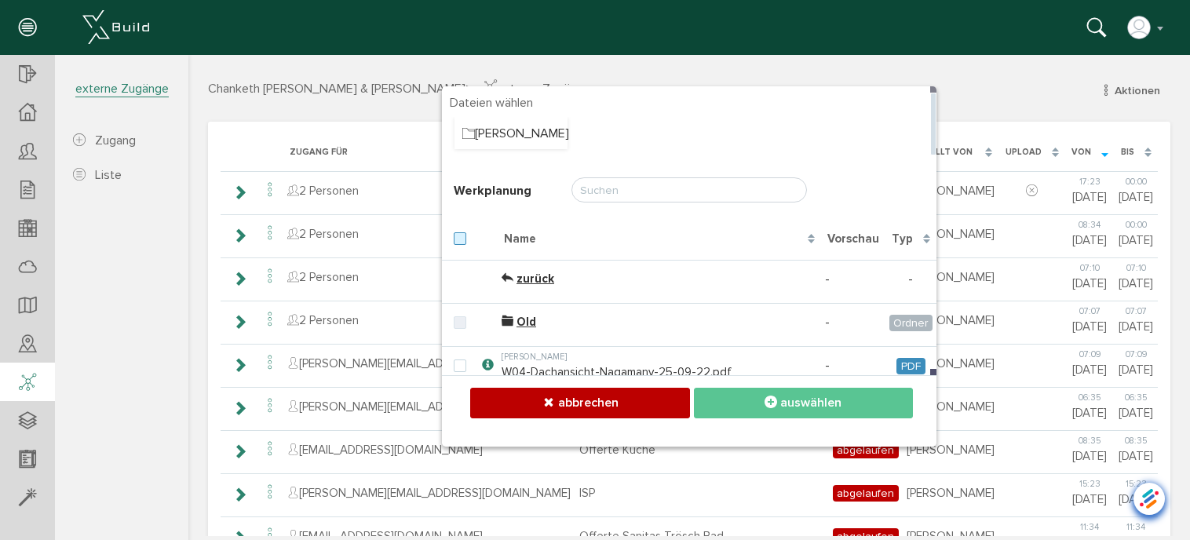
click at [458, 237] on label at bounding box center [463, 239] width 19 height 14
click at [458, 237] on input "checkbox" at bounding box center [459, 237] width 10 height 10
checkbox input "true"
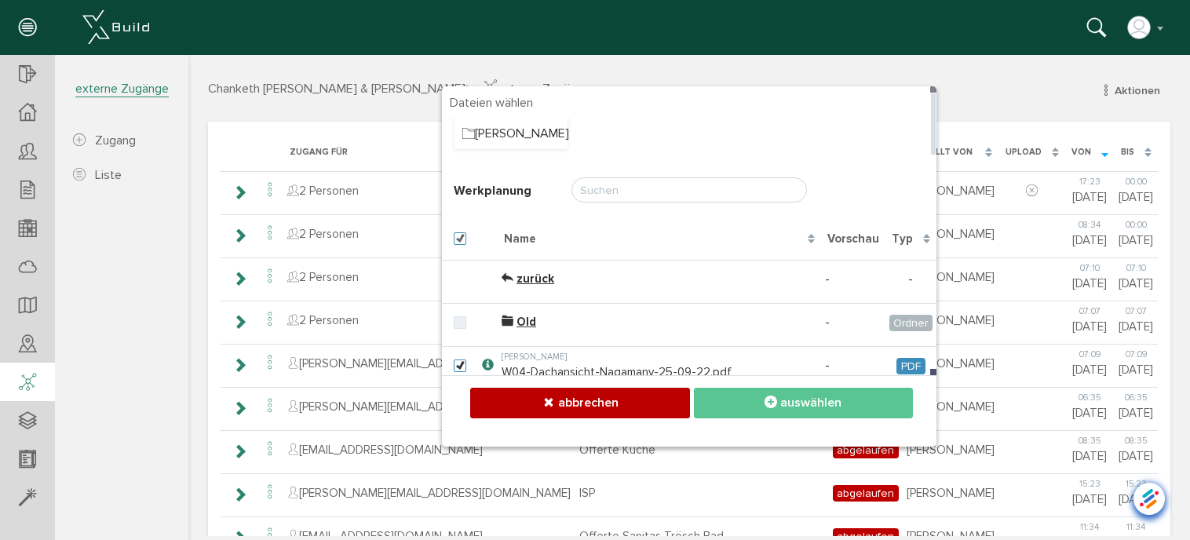
checkbox input "true"
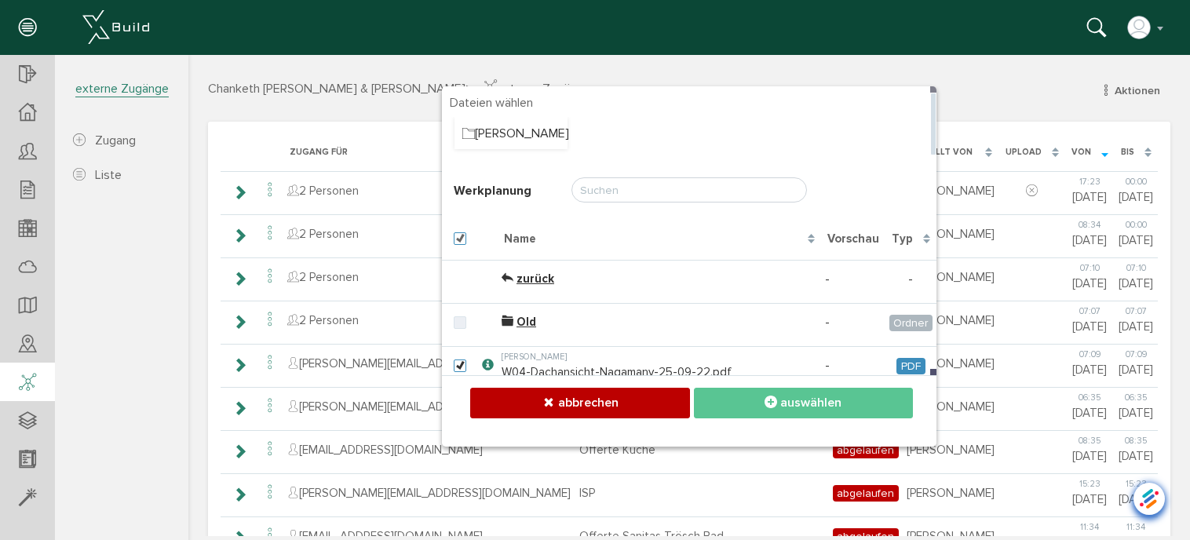
checkbox input "true"
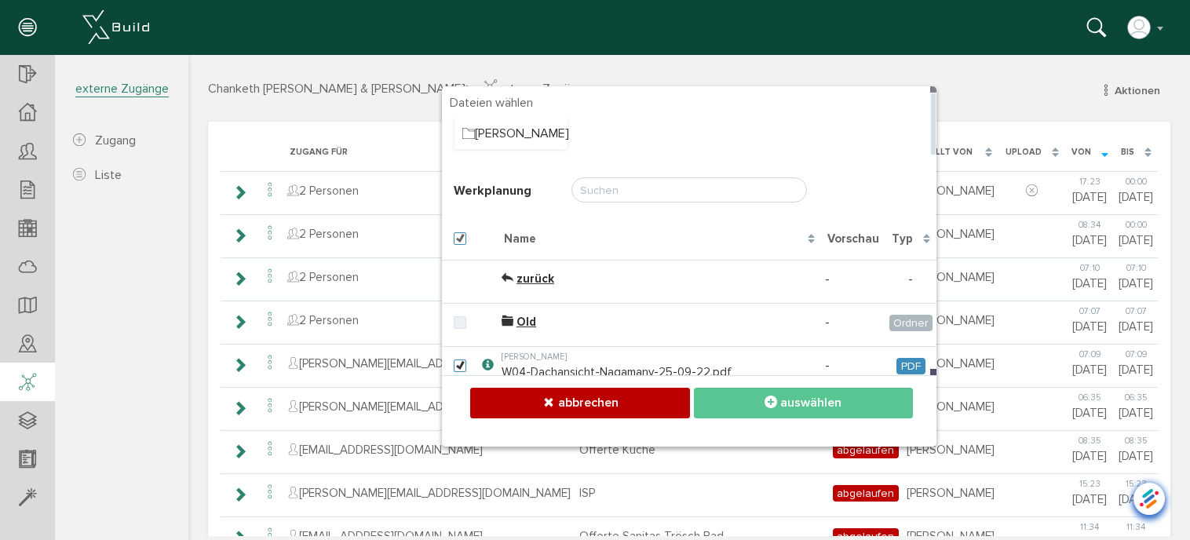
checkbox input "true"
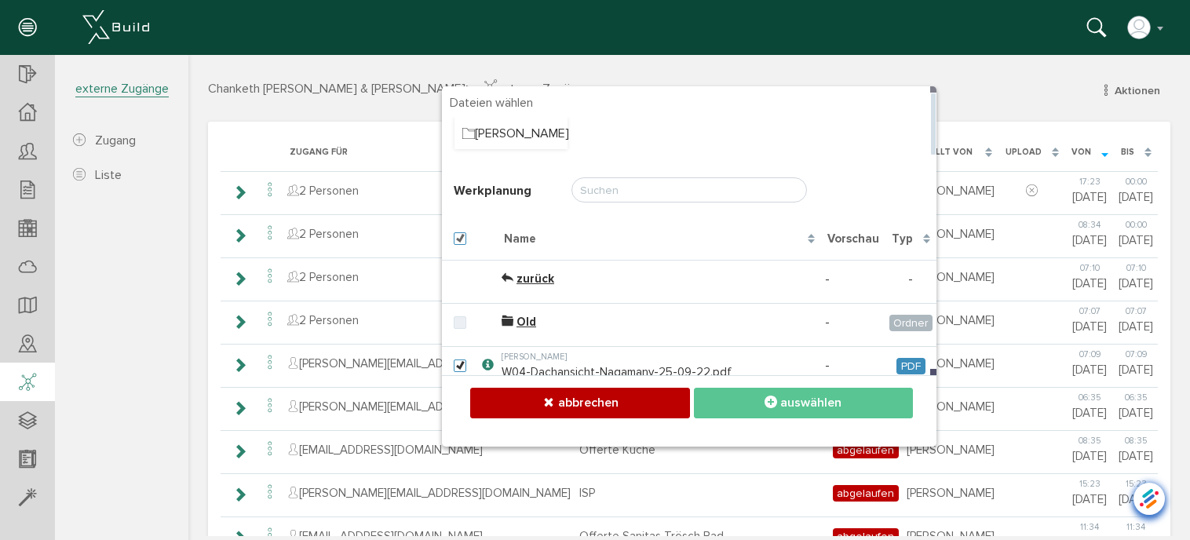
checkbox input "true"
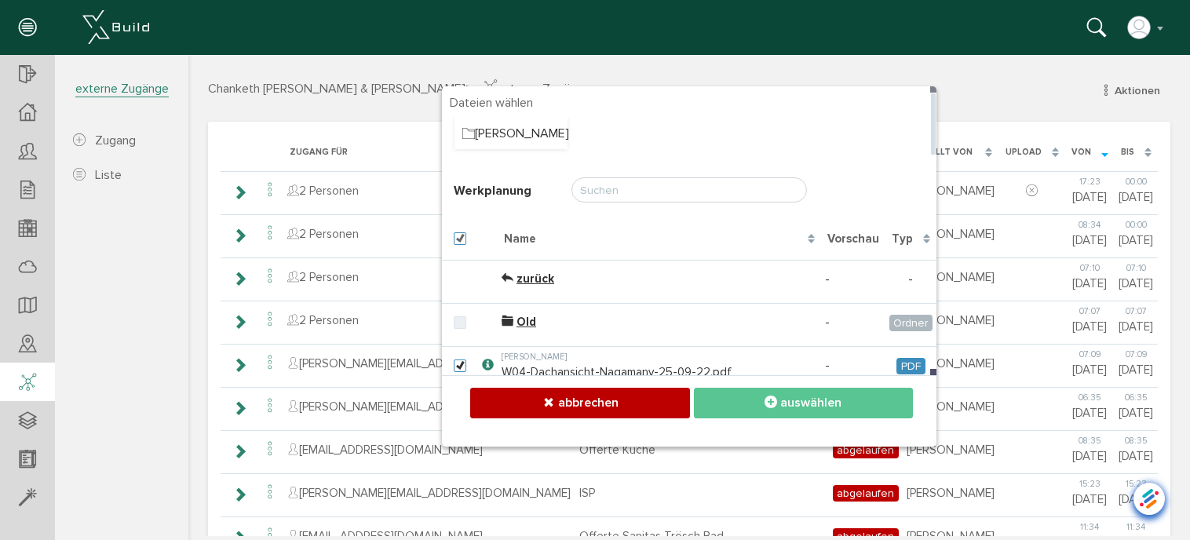
checkbox input "true"
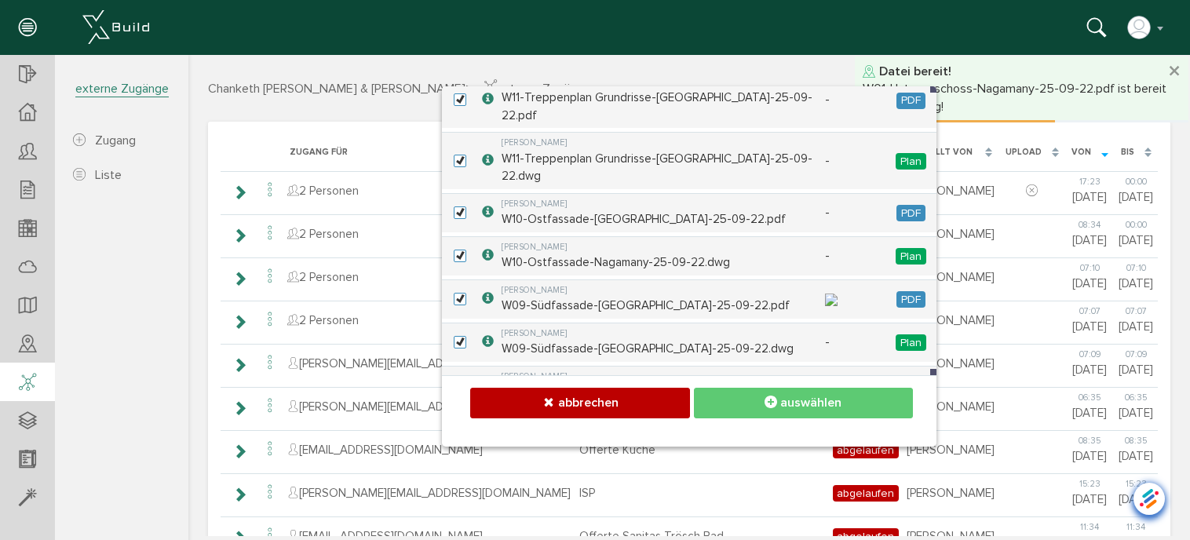
click at [755, 402] on button "auswählen" at bounding box center [803, 403] width 219 height 31
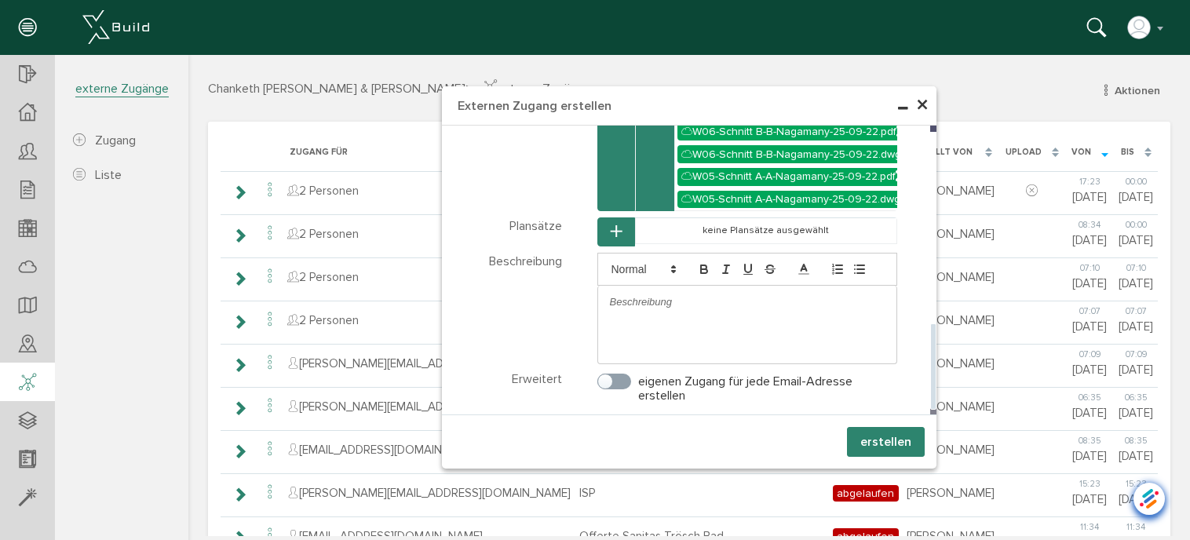
click at [664, 295] on p at bounding box center [748, 302] width 276 height 14
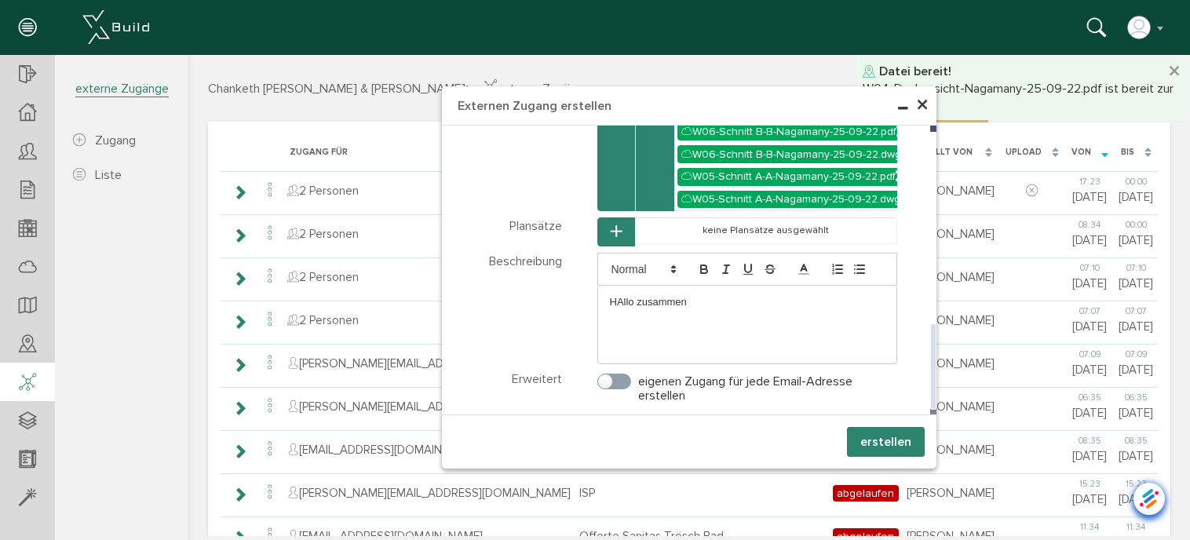
click at [616, 295] on p "HAllo zusammen" at bounding box center [748, 302] width 276 height 14
click at [714, 295] on p "Hallo zusammen" at bounding box center [748, 302] width 276 height 14
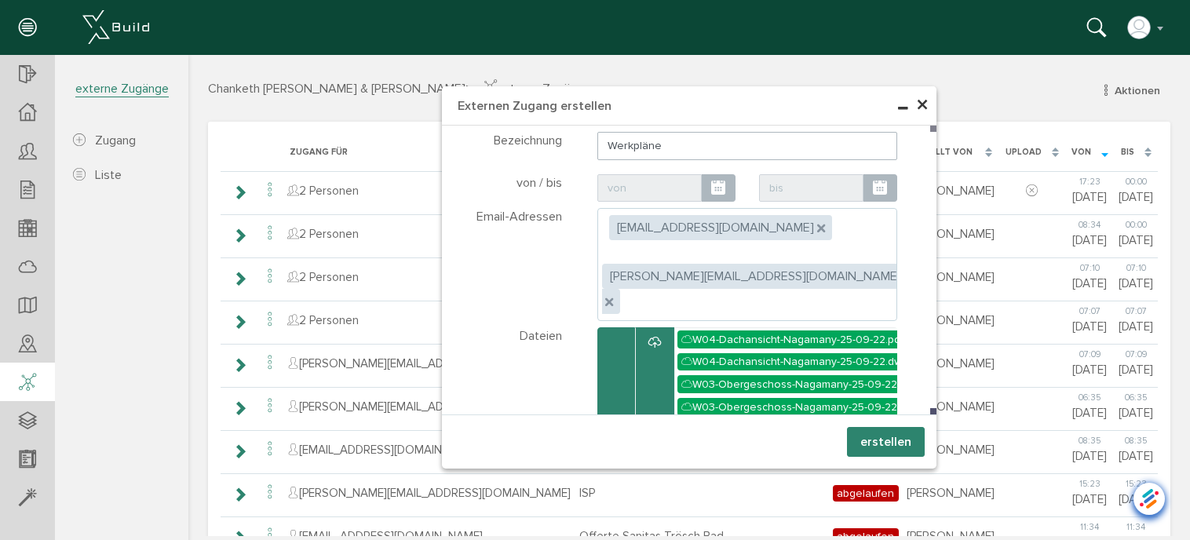
click at [820, 259] on ul ", [EMAIL_ADDRESS][DOMAIN_NAME] , [DOMAIN_NAME][EMAIL_ADDRESS][DOMAIN_NAME]" at bounding box center [748, 264] width 301 height 113
click at [827, 257] on ul ", [EMAIL_ADDRESS][DOMAIN_NAME] , [DOMAIN_NAME][EMAIL_ADDRESS][DOMAIN_NAME]" at bounding box center [748, 264] width 301 height 113
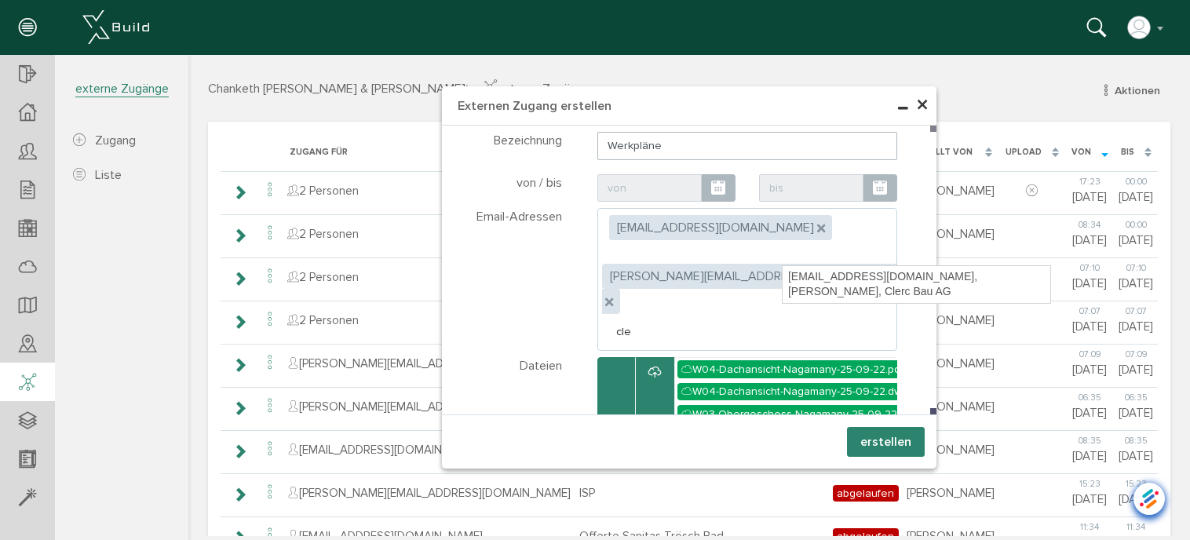
type input "cl"
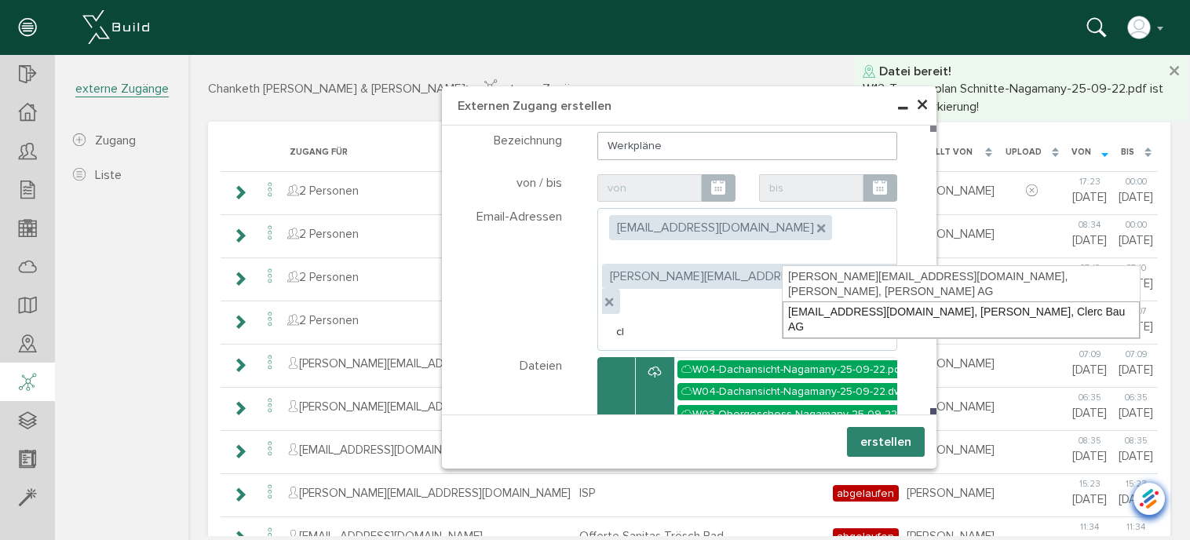
click at [821, 302] on div "[EMAIL_ADDRESS][DOMAIN_NAME], [PERSON_NAME], Clerc Bau AG" at bounding box center [961, 320] width 357 height 37
type textarea "[EMAIL_ADDRESS][DOMAIN_NAME],[DOMAIN_NAME][EMAIL_ADDRESS][DOMAIN_NAME],[EMAIL_A…"
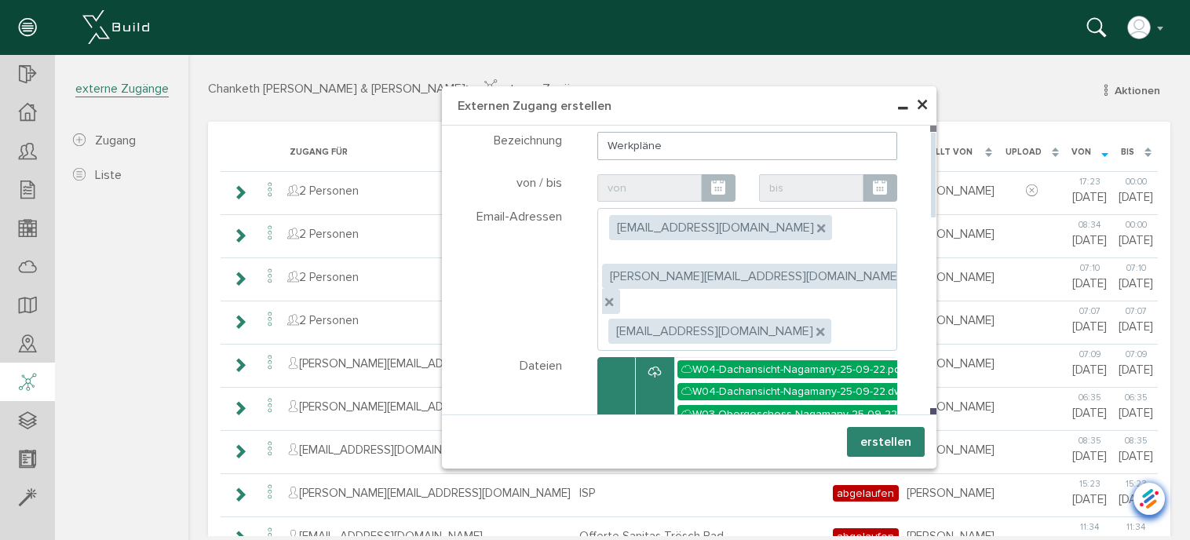
click at [819, 218] on ul ", [EMAIL_ADDRESS][DOMAIN_NAME] , [DOMAIN_NAME][EMAIL_ADDRESS][DOMAIN_NAME] , [E…" at bounding box center [748, 279] width 301 height 143
type input "[PERSON_NAME][EMAIL_ADDRESS][DOMAIN_NAME]"
type textarea "[EMAIL_ADDRESS][DOMAIN_NAME],[DOMAIN_NAME][EMAIL_ADDRESS][DOMAIN_NAME],[DOMAIN_…"
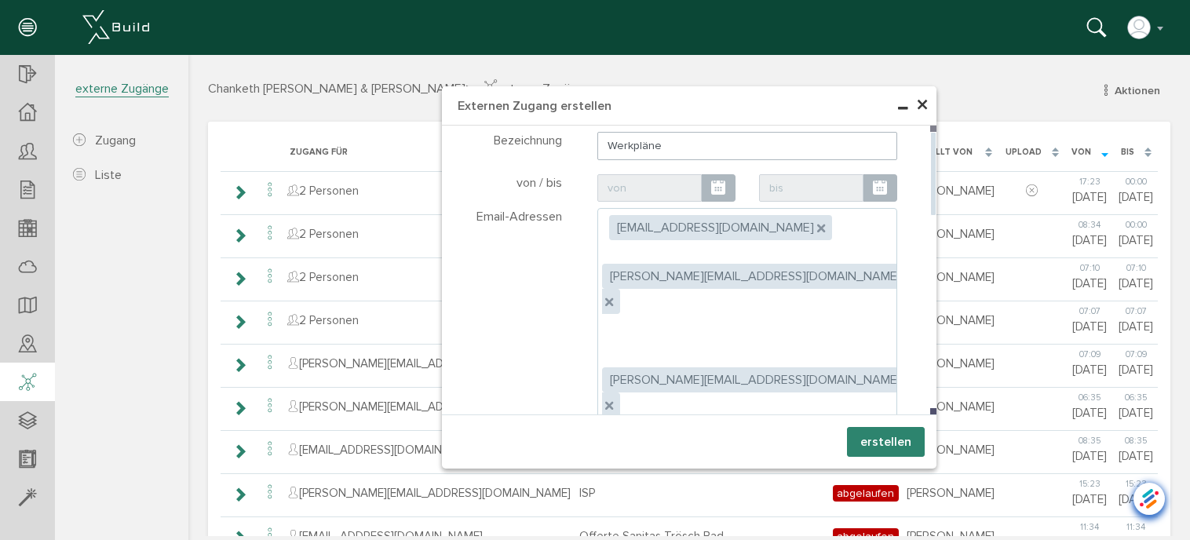
click at [822, 431] on icon at bounding box center [819, 433] width 5 height 5
type textarea "[EMAIL_ADDRESS][DOMAIN_NAME],[DOMAIN_NAME][EMAIL_ADDRESS][DOMAIN_NAME],[DOMAIN_…"
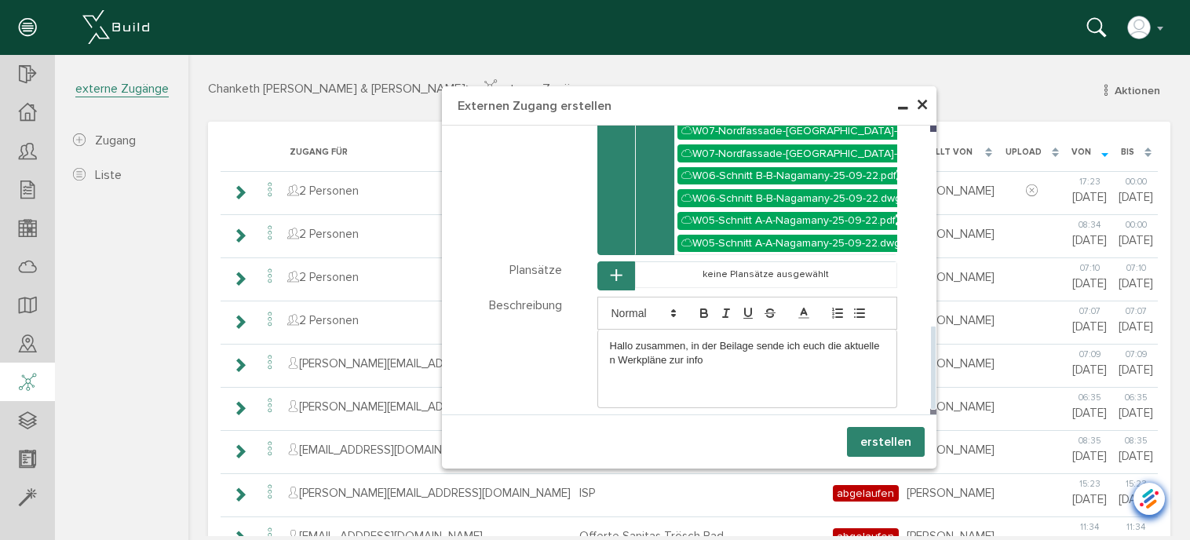
click at [683, 339] on p "Hallo zusammen, in der Beilage sende ich euch die aktuellen Werkpläne zur info" at bounding box center [748, 353] width 276 height 29
click at [708, 339] on p "Hallo zusammen, in der Beilage sende ich euch die aktuellen Werkpläne zur Info" at bounding box center [748, 353] width 276 height 29
click at [744, 339] on p "Hallo zusammen, in der Beilage sende ich euch die aktuellen Werkpläne zur Info.…" at bounding box center [748, 353] width 276 height 29
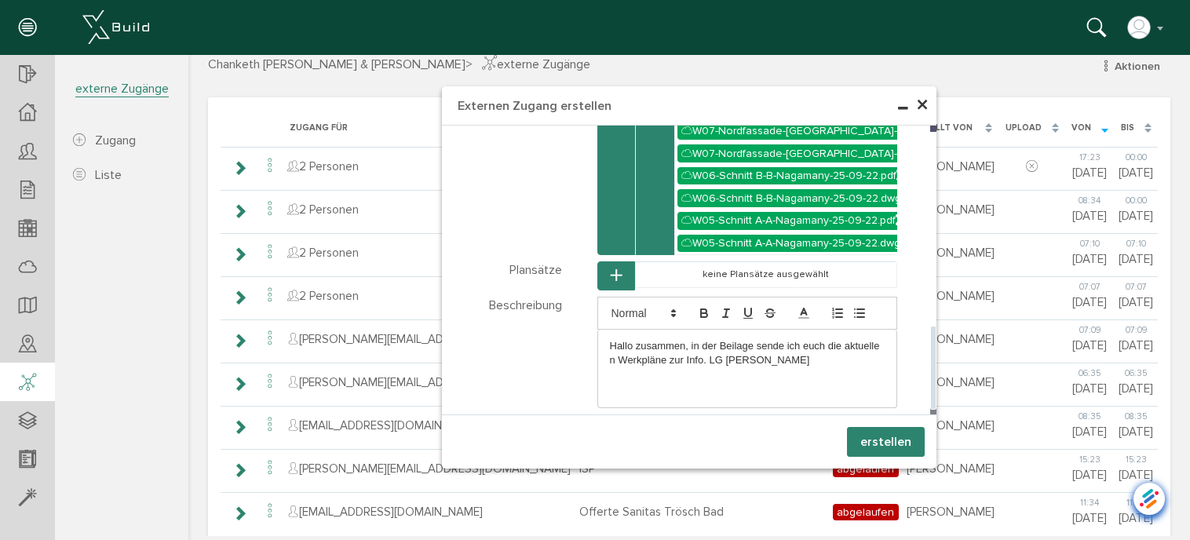
scroll to position [46, 0]
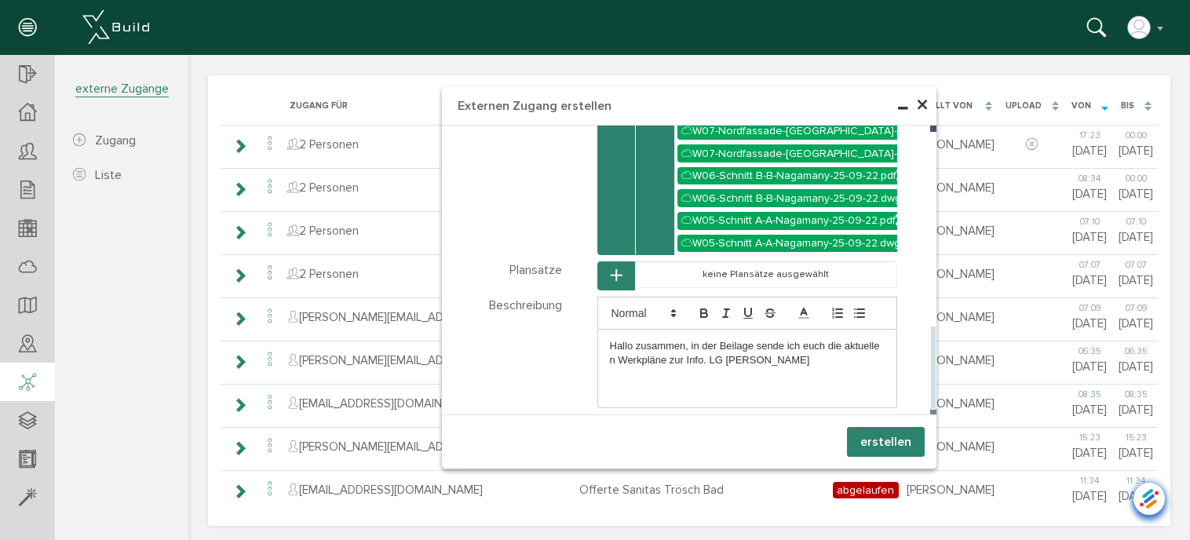
click at [615, 419] on label "eigenen Zugang für jede Email-Adresse erstellen" at bounding box center [748, 433] width 301 height 28
click at [608, 419] on input "eigenen Zugang für jede Email-Adresse erstellen" at bounding box center [603, 424] width 10 height 10
checkbox input "true"
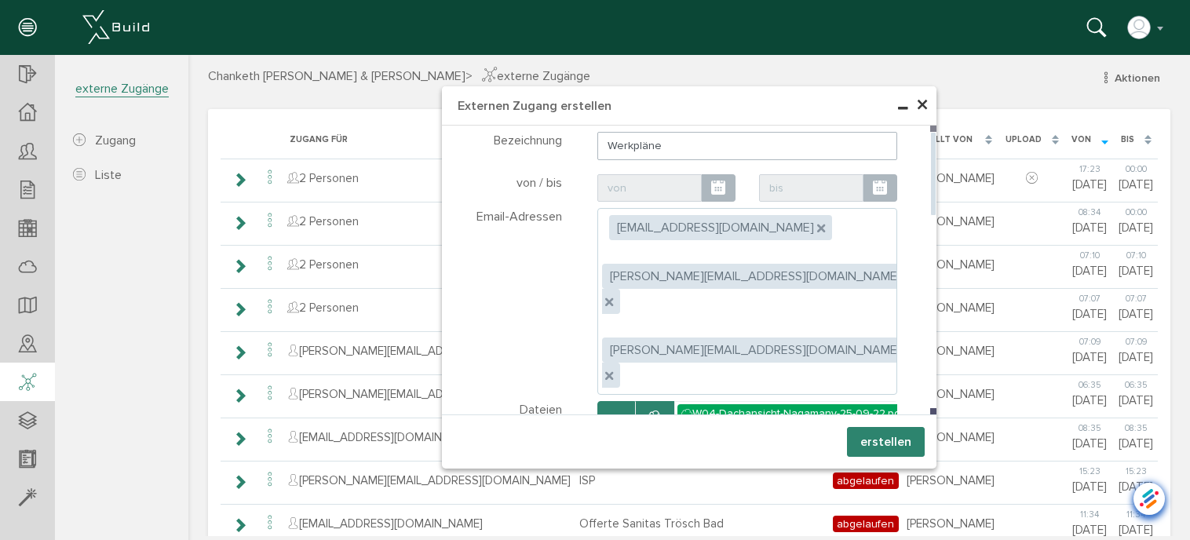
scroll to position [0, 0]
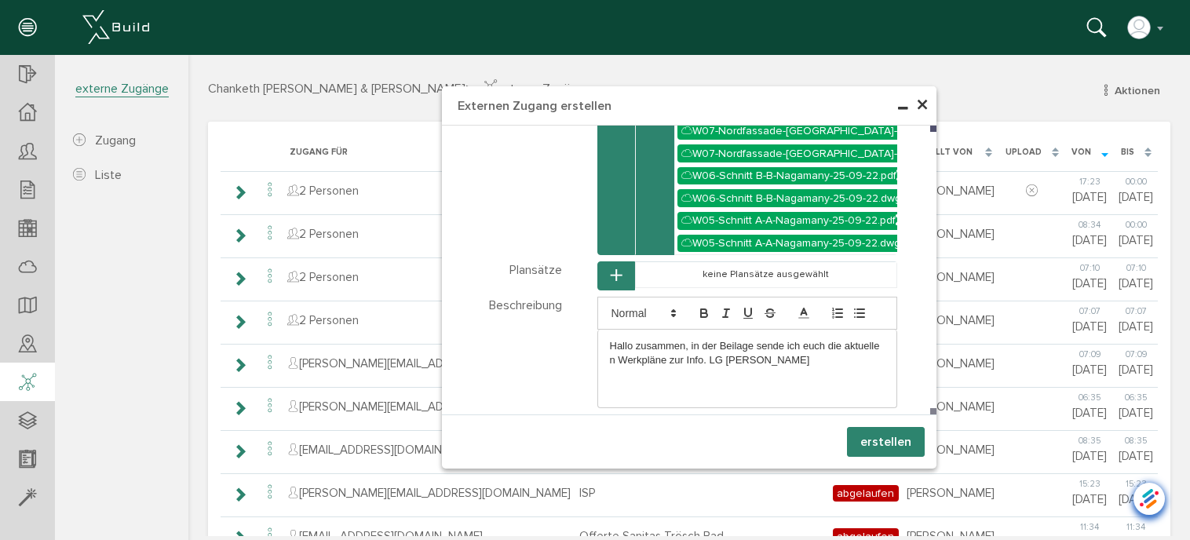
click at [880, 438] on button "erstellen" at bounding box center [886, 442] width 78 height 30
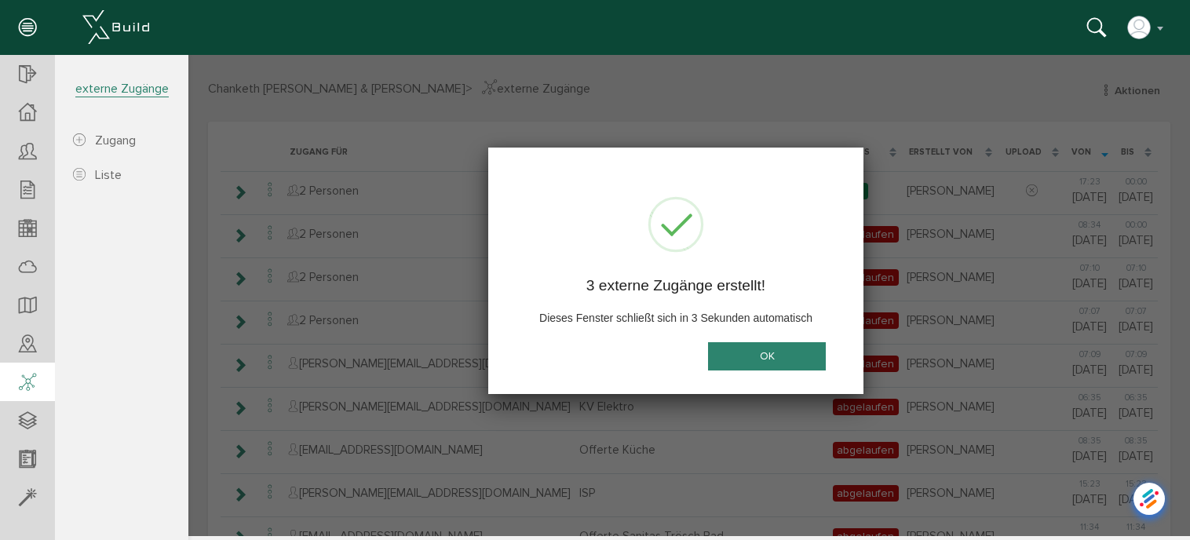
click at [786, 357] on button "OK" at bounding box center [767, 356] width 118 height 29
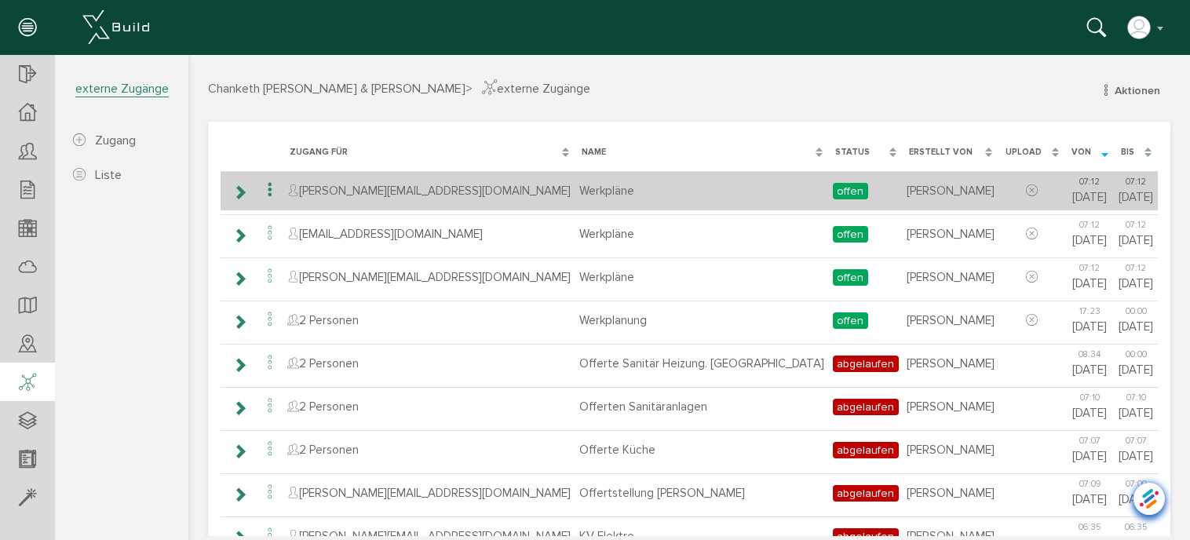
click at [267, 188] on icon at bounding box center [270, 190] width 19 height 21
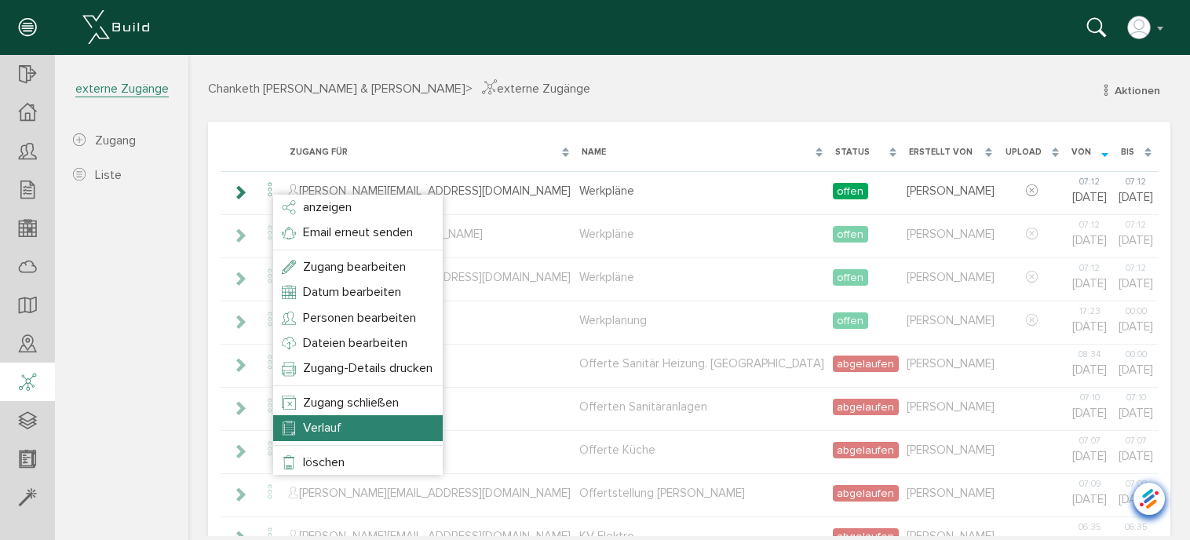
click at [334, 418] on li "Verlauf" at bounding box center [358, 427] width 170 height 25
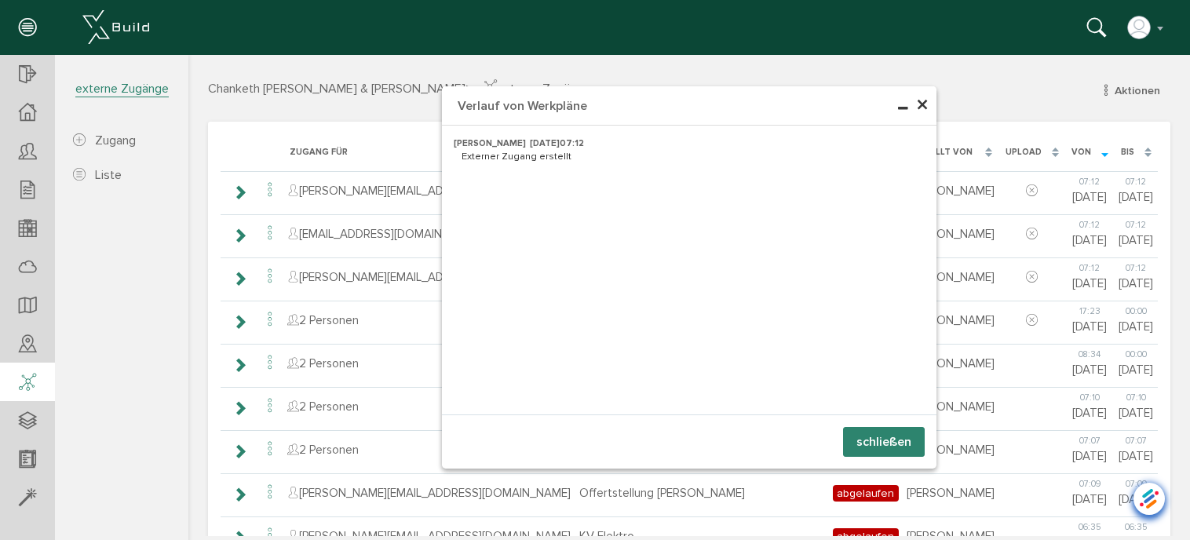
click at [889, 445] on button "schließen" at bounding box center [884, 442] width 82 height 30
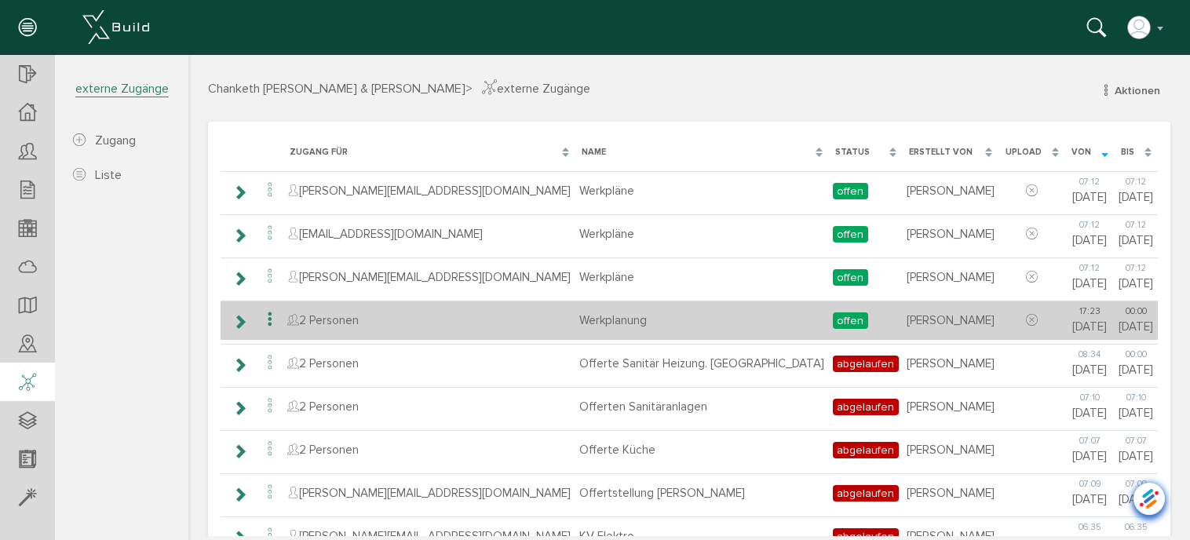
click at [270, 313] on icon at bounding box center [270, 319] width 19 height 21
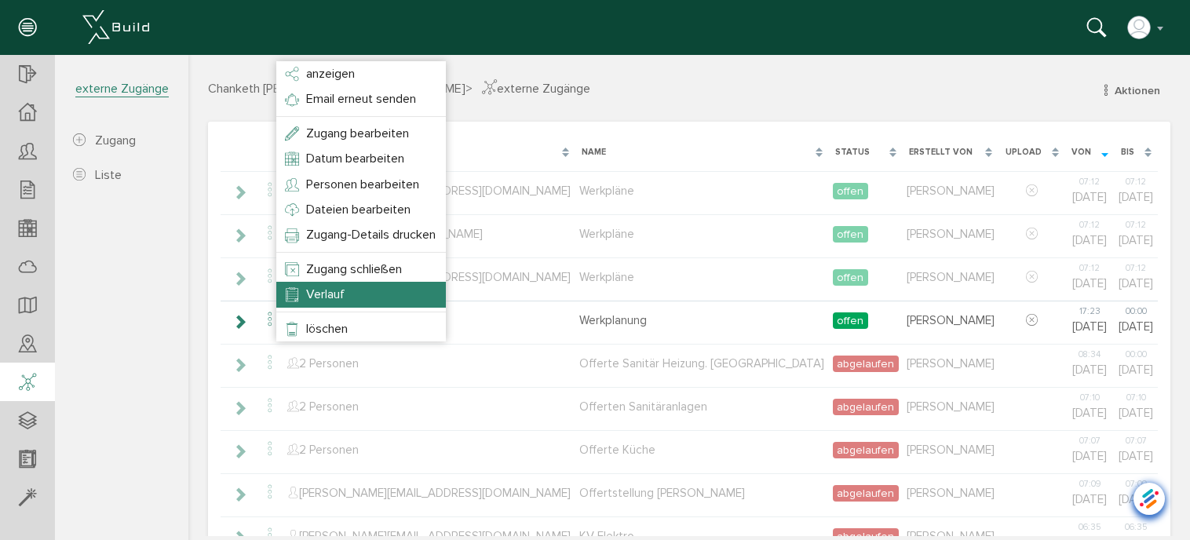
click at [292, 304] on li "Verlauf" at bounding box center [361, 294] width 170 height 25
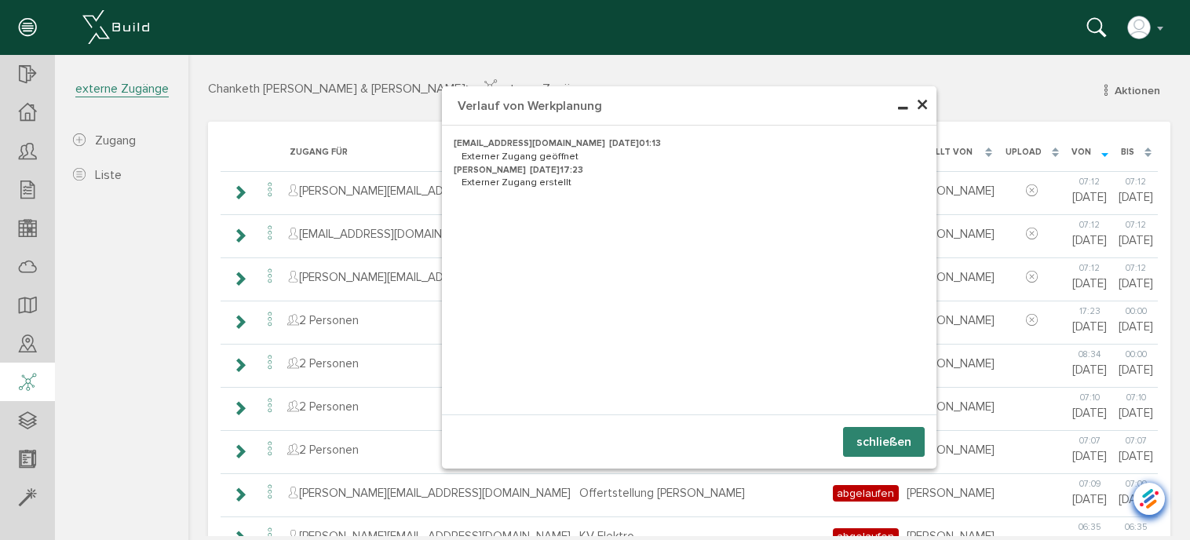
click at [868, 432] on button "schließen" at bounding box center [884, 442] width 82 height 30
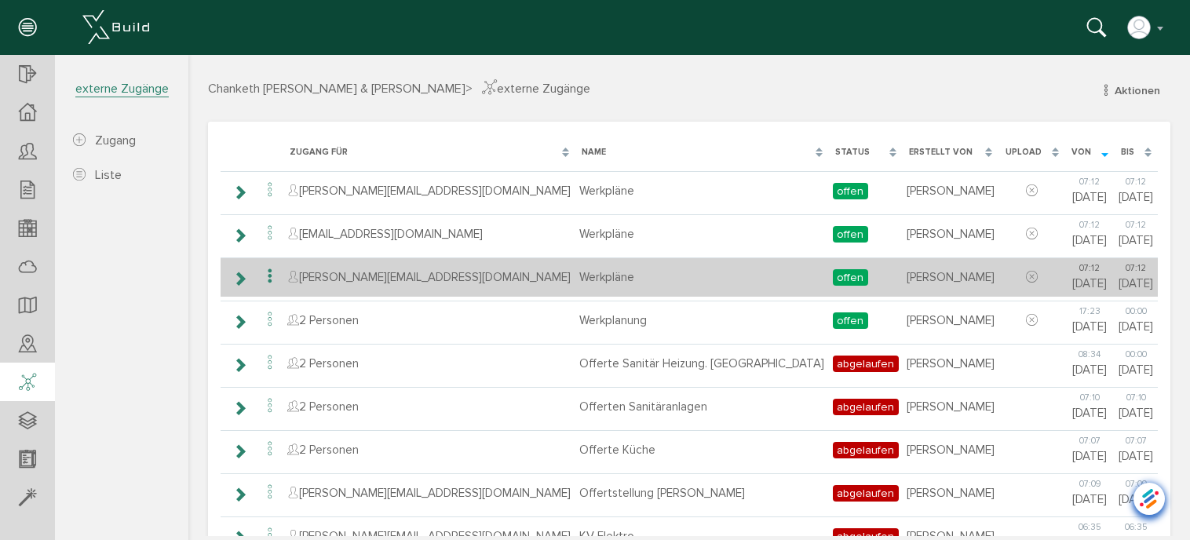
click at [272, 276] on icon at bounding box center [270, 276] width 19 height 21
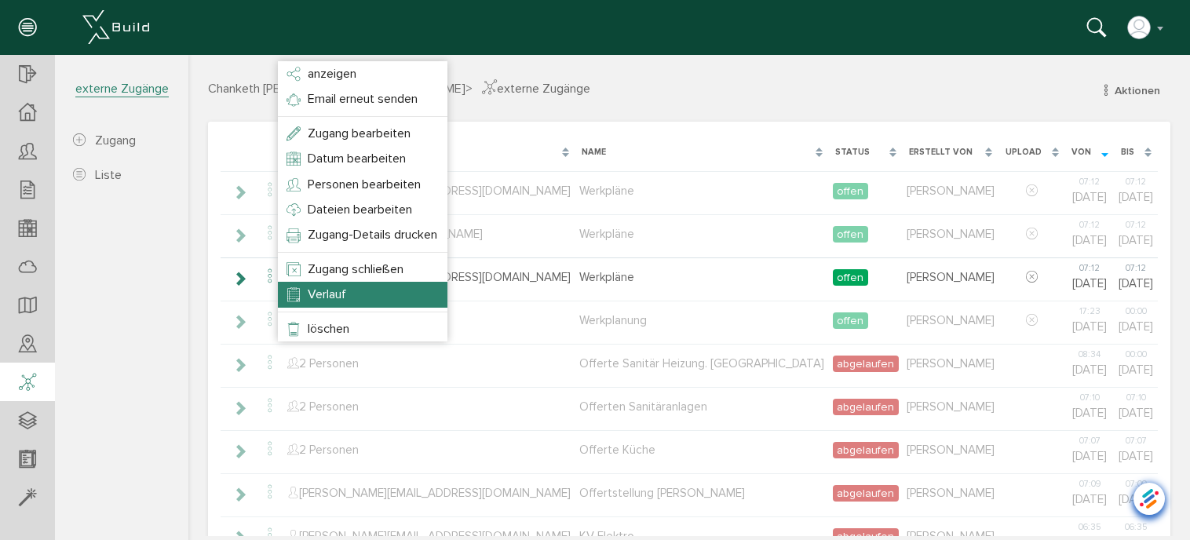
click at [323, 299] on span "Verlauf" at bounding box center [327, 295] width 38 height 16
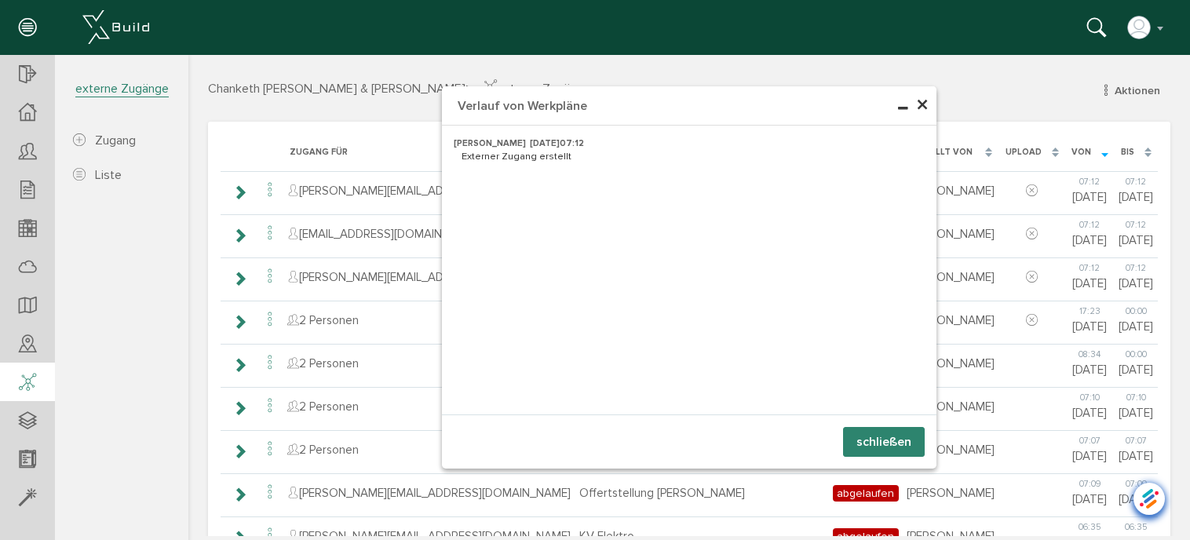
click at [917, 107] on span "×" at bounding box center [922, 105] width 13 height 31
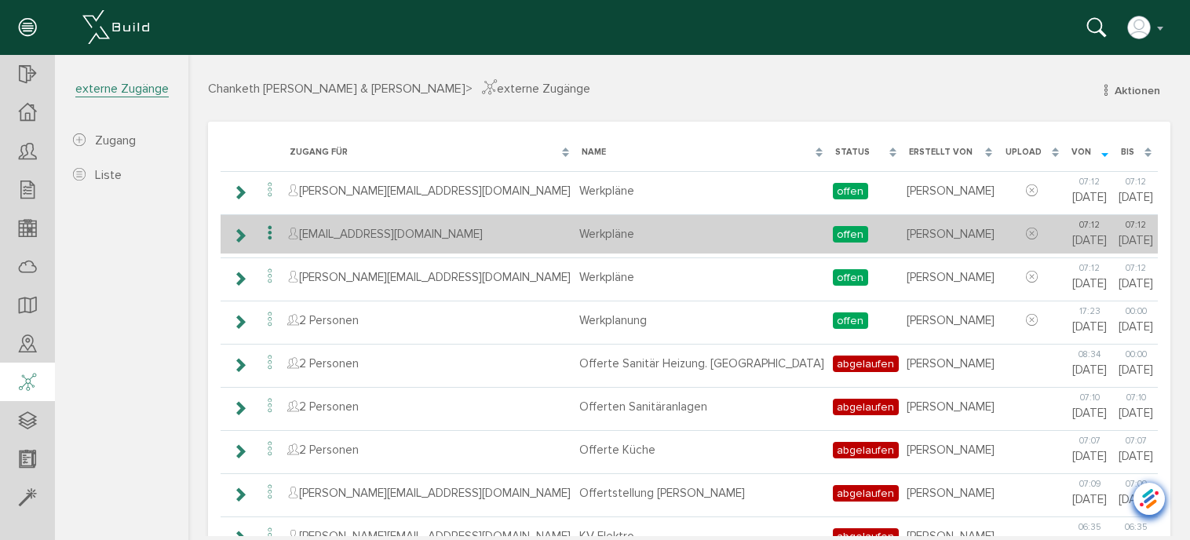
click at [269, 229] on icon at bounding box center [270, 233] width 19 height 21
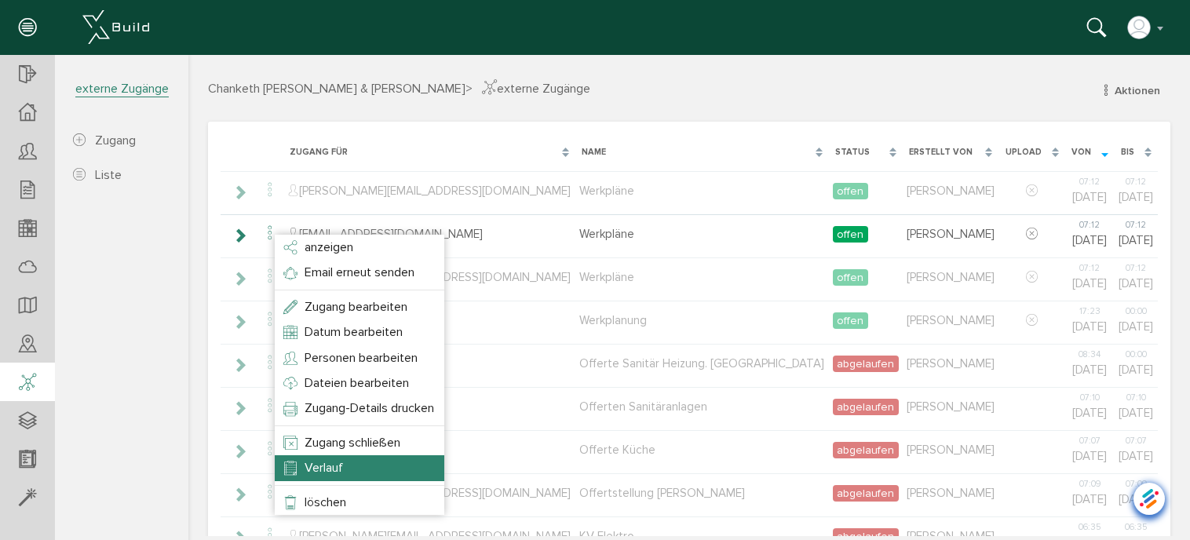
click at [318, 463] on span "Verlauf" at bounding box center [324, 468] width 38 height 16
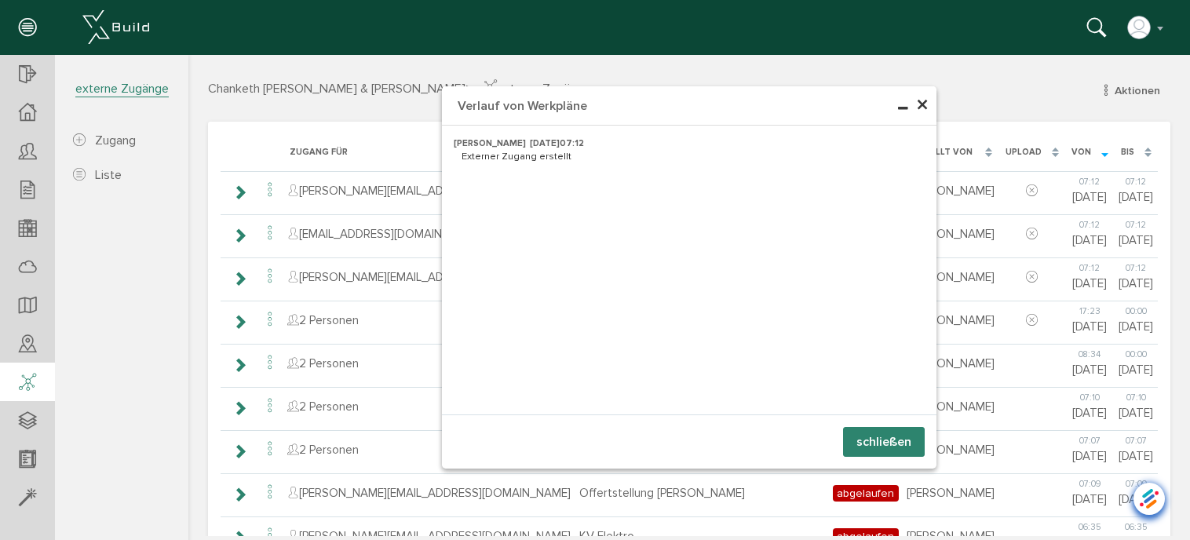
click at [919, 104] on span "×" at bounding box center [922, 105] width 13 height 31
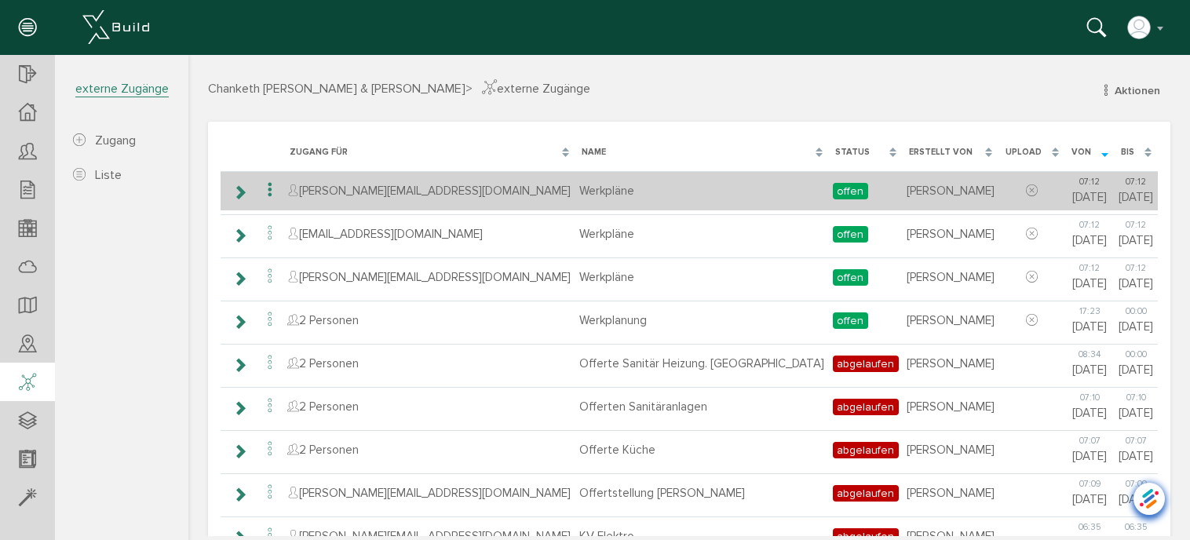
click at [269, 191] on icon at bounding box center [270, 190] width 19 height 21
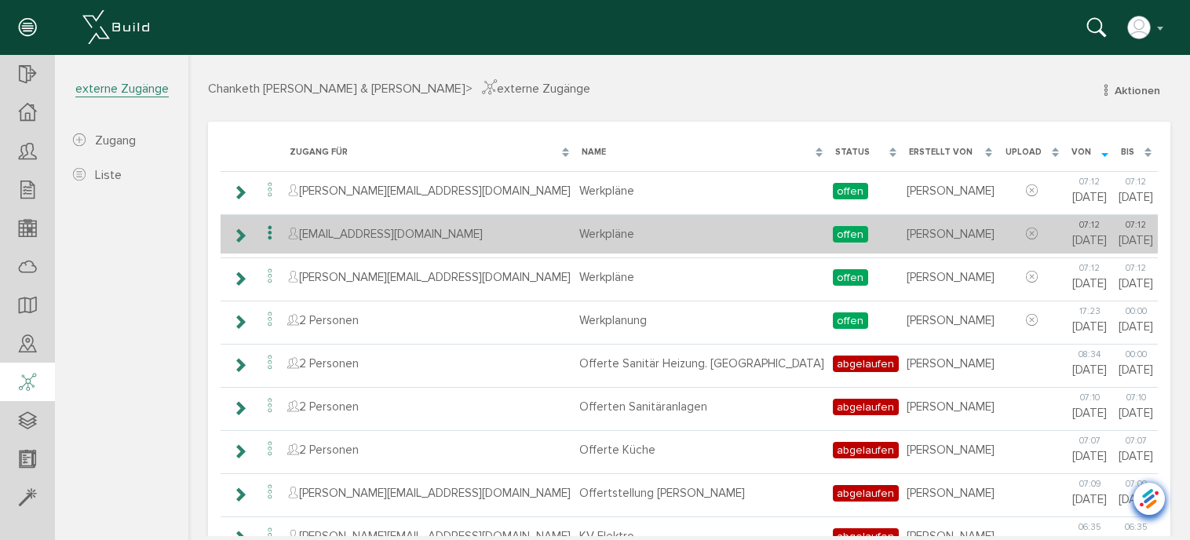
click at [270, 231] on icon at bounding box center [270, 233] width 19 height 21
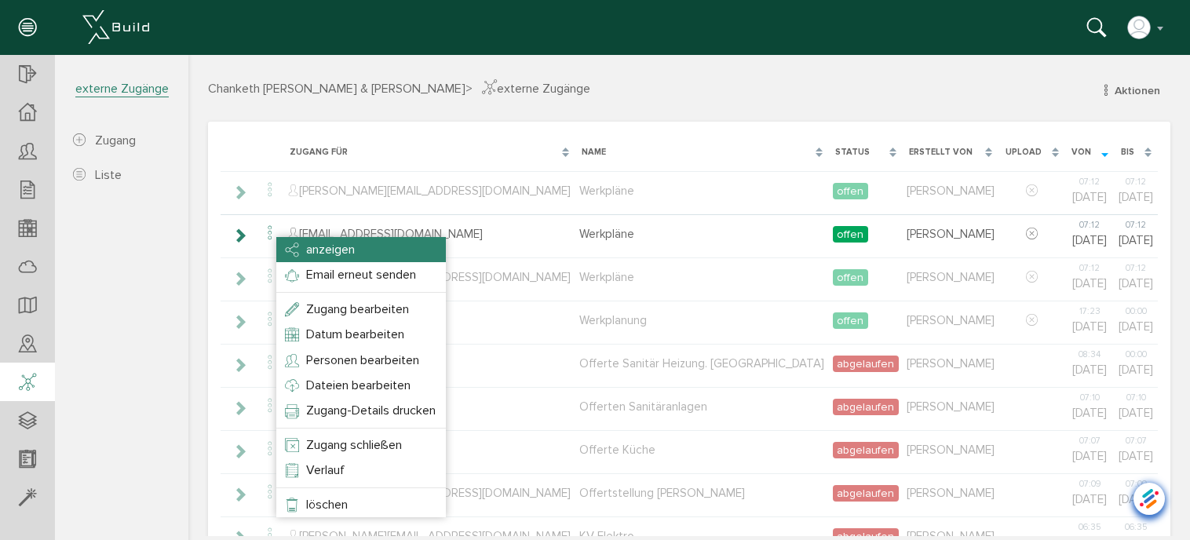
click at [342, 253] on span "anzeigen" at bounding box center [330, 250] width 49 height 16
